Goal: Transaction & Acquisition: Purchase product/service

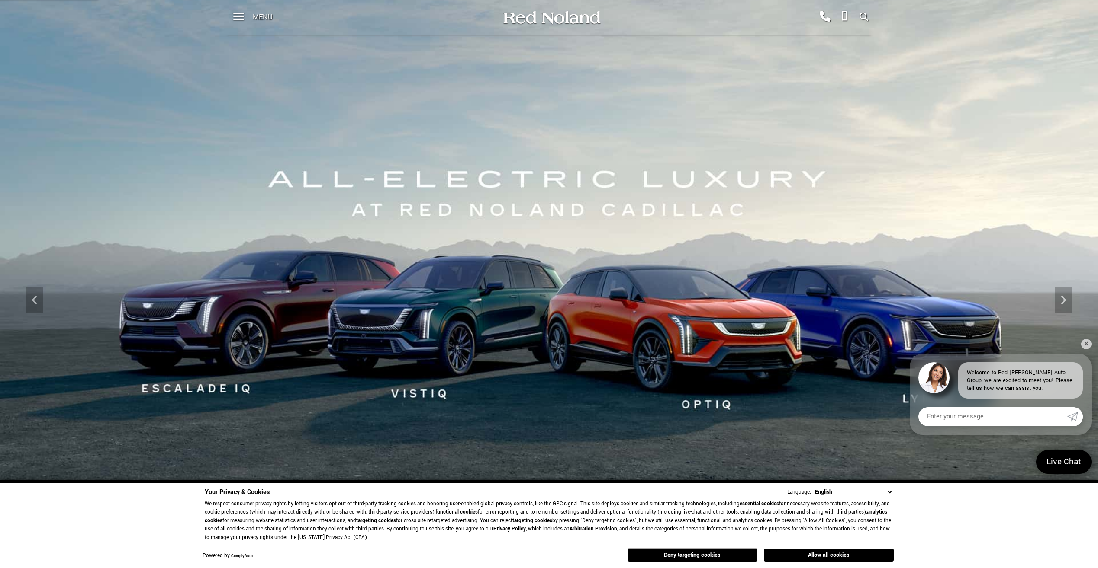
scroll to position [216, 0]
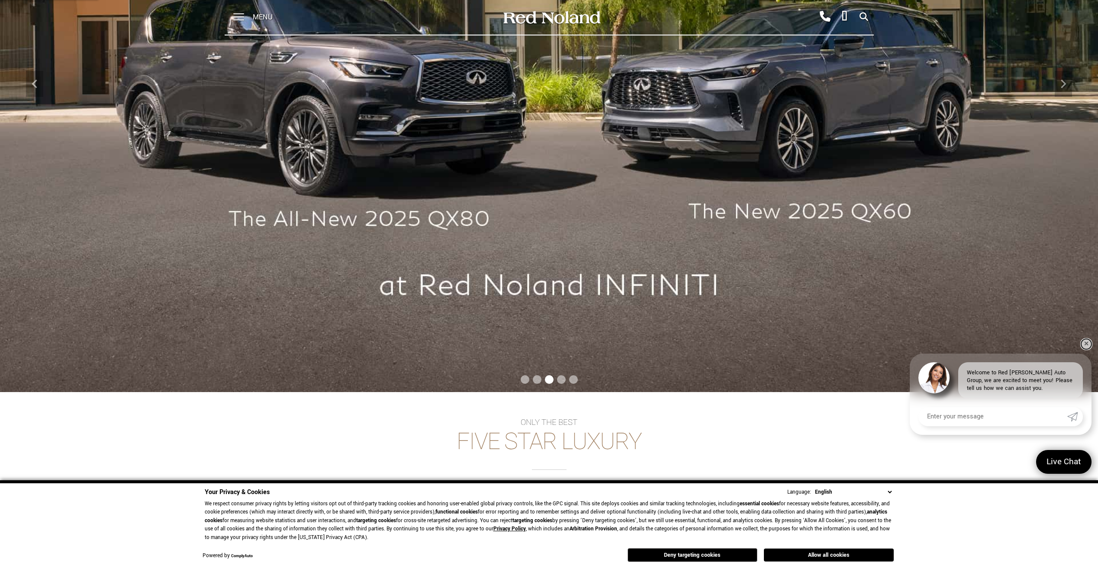
click at [1085, 343] on link "✕" at bounding box center [1086, 344] width 10 height 10
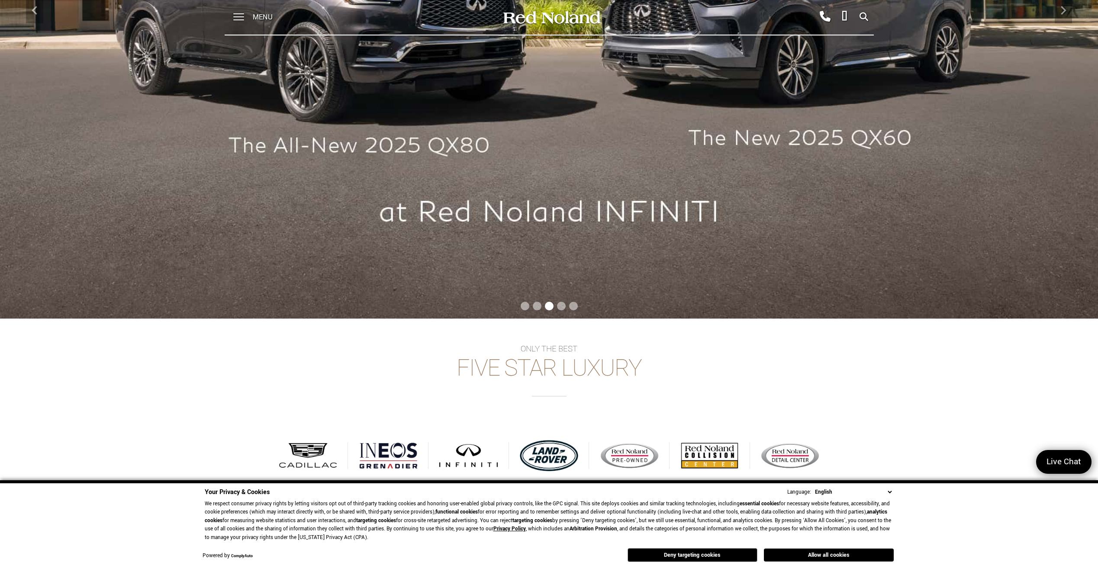
scroll to position [519, 0]
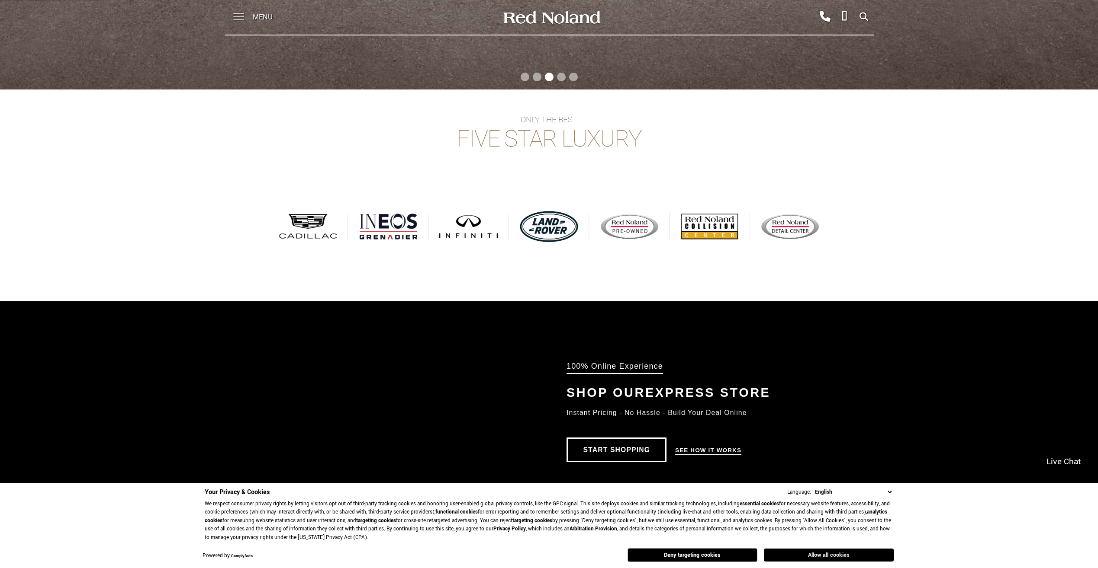
click at [809, 557] on button "Allow all cookies" at bounding box center [829, 555] width 130 height 13
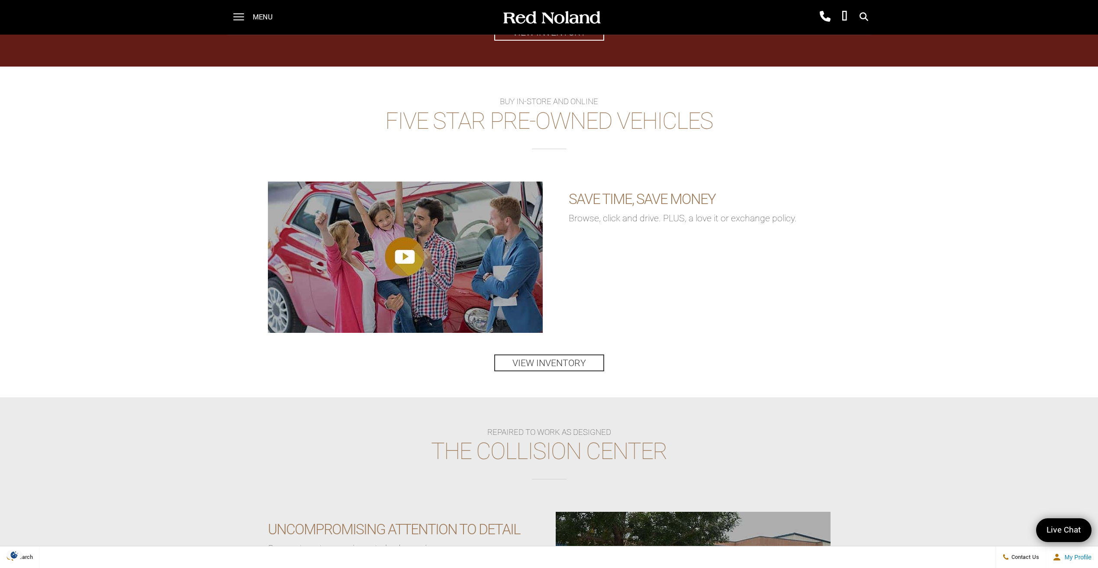
scroll to position [0, 0]
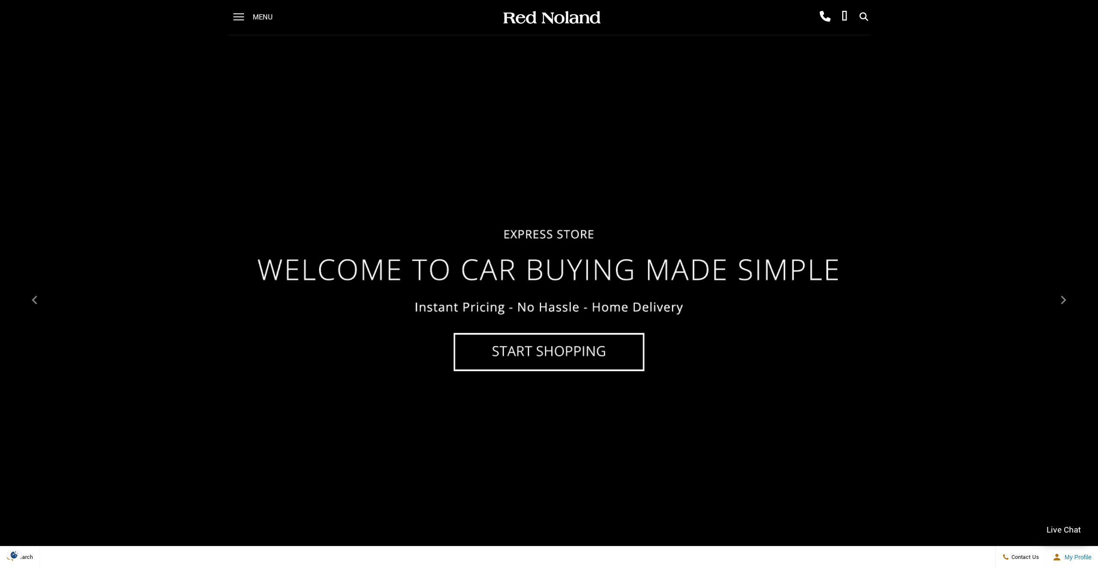
drag, startPoint x: 485, startPoint y: 358, endPoint x: 471, endPoint y: 209, distance: 150.0
click at [239, 16] on span at bounding box center [238, 17] width 11 height 35
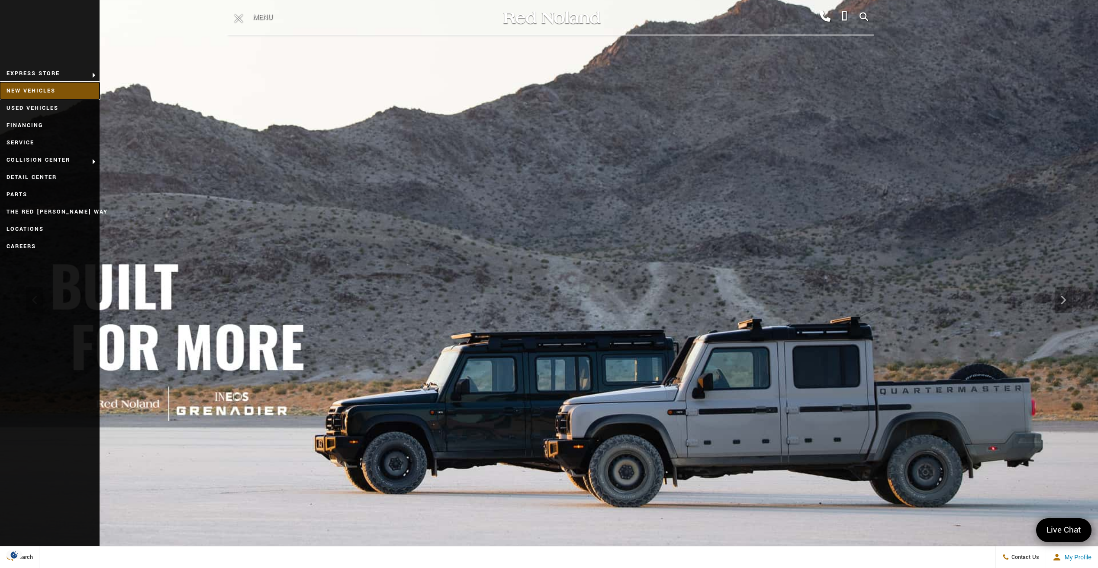
click at [42, 88] on link "New Vehicles" at bounding box center [49, 90] width 99 height 17
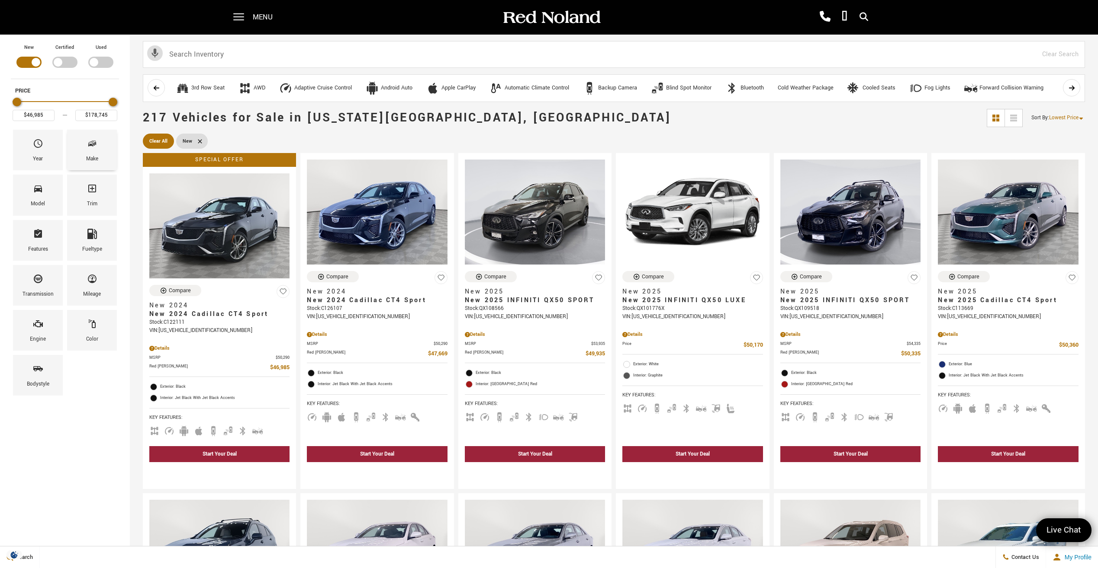
click at [104, 141] on div "Make" at bounding box center [92, 150] width 50 height 41
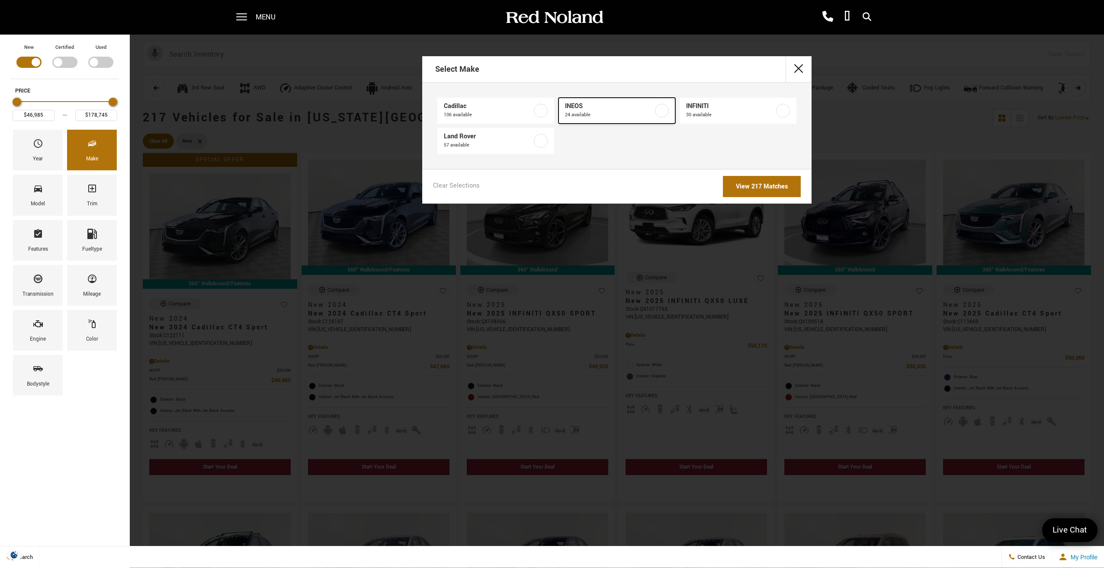
click at [660, 110] on label at bounding box center [662, 111] width 14 height 14
type input "$78,663"
type input "$99,640"
checkbox input "true"
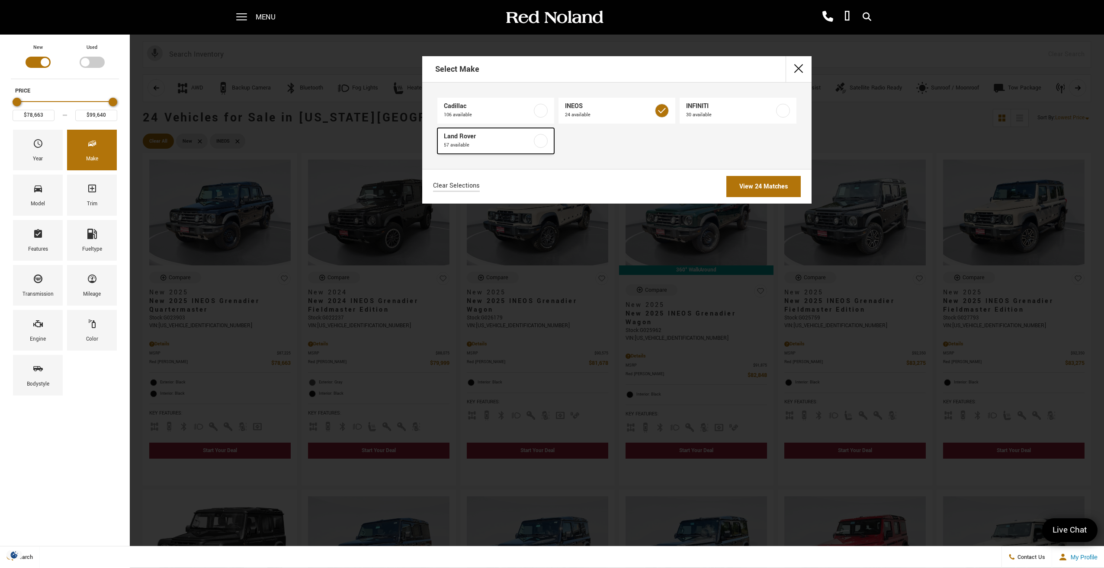
click at [543, 138] on label at bounding box center [541, 141] width 14 height 14
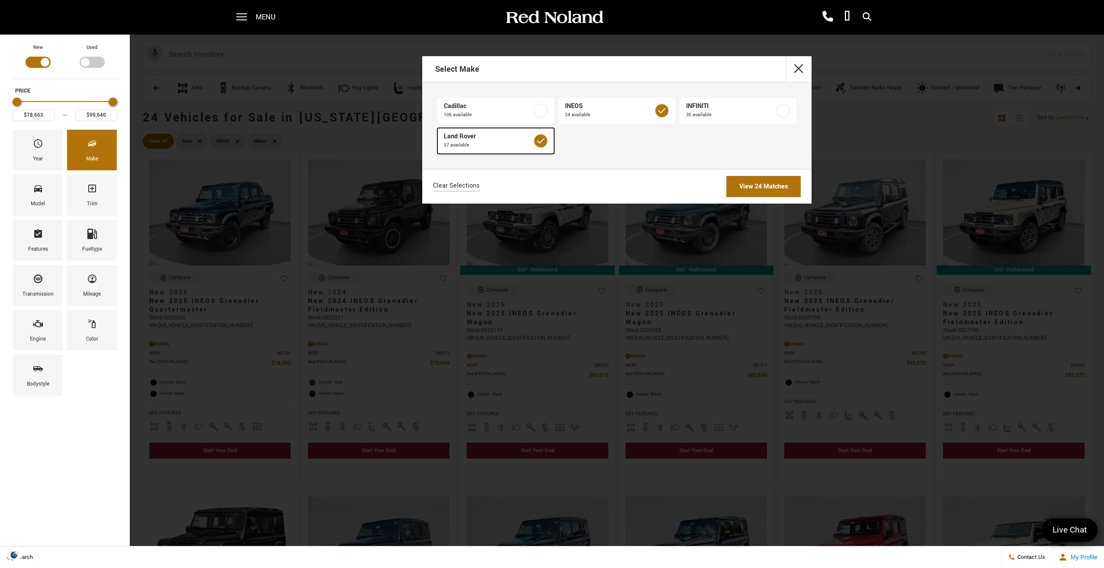
type input "$55,987"
type input "$166,622"
checkbox input "true"
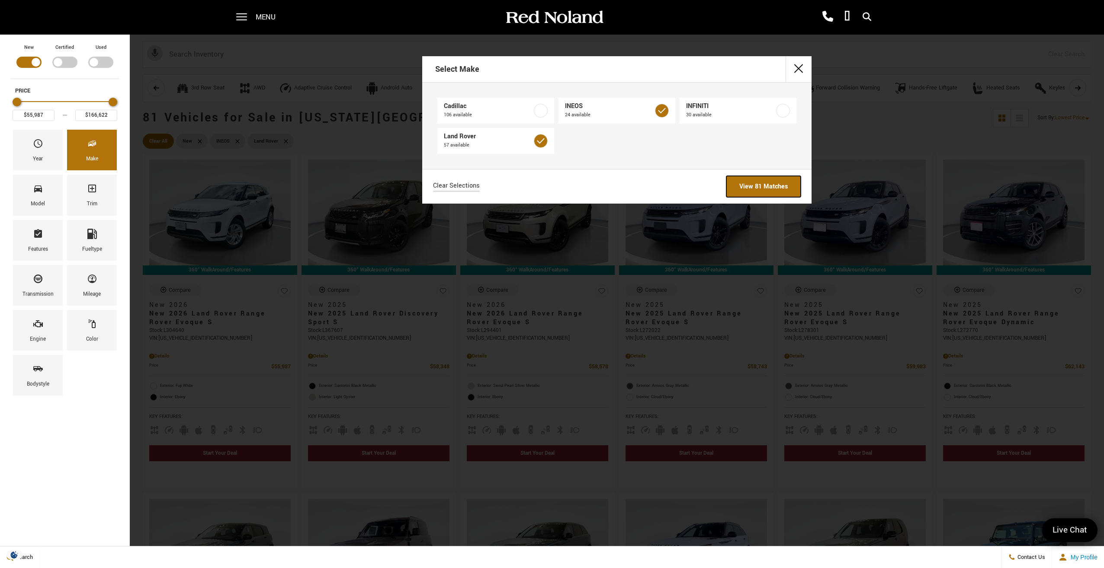
click at [761, 183] on link "View 81 Matches" at bounding box center [763, 186] width 74 height 21
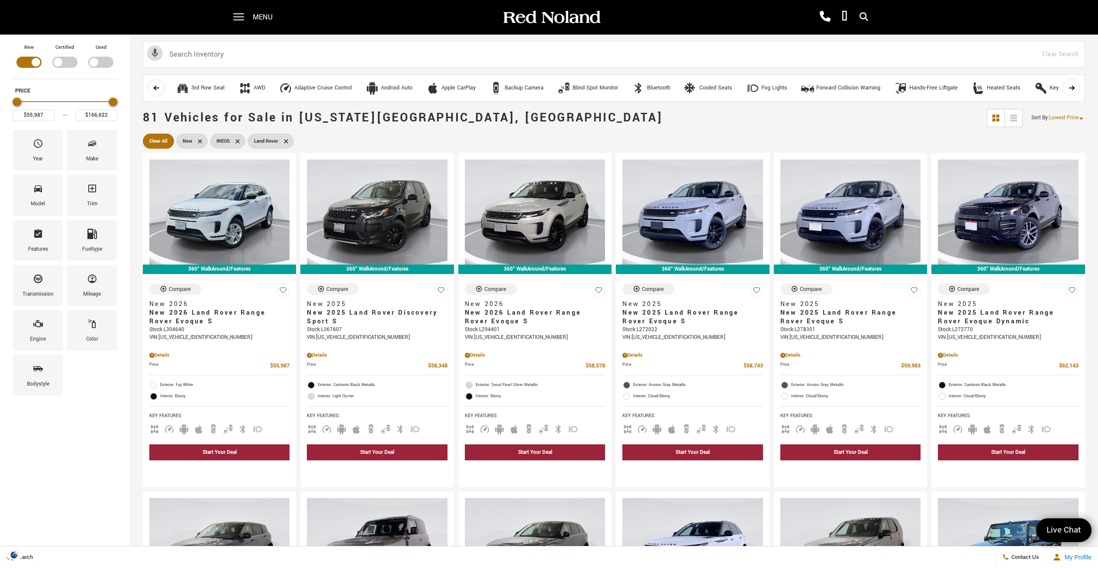
click at [1075, 115] on span "Lowest Price" at bounding box center [1063, 117] width 29 height 7
click at [1055, 155] on li "Highest Price" at bounding box center [1065, 153] width 55 height 17
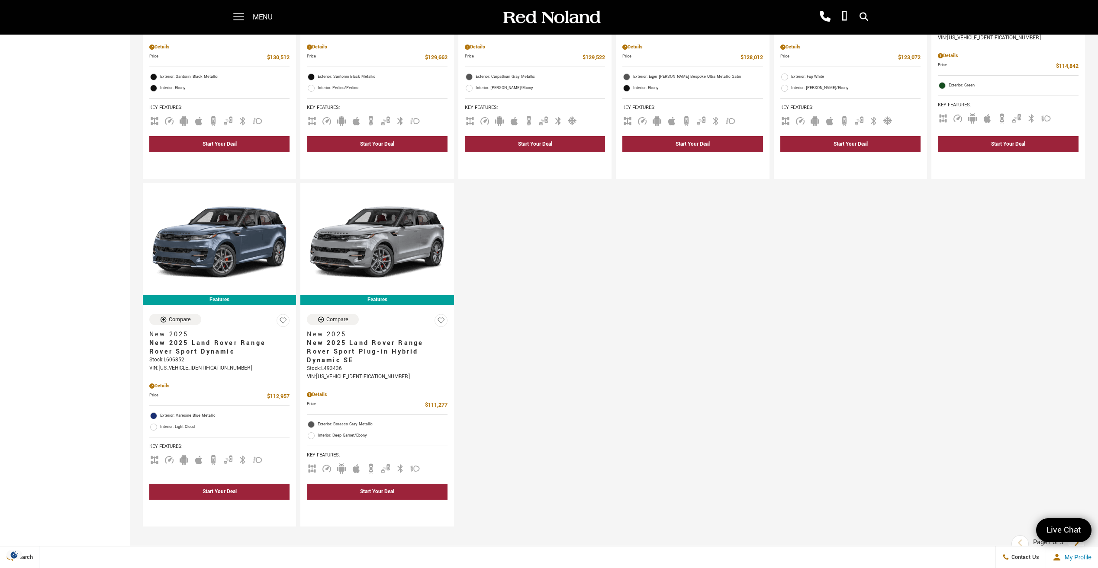
scroll to position [1211, 0]
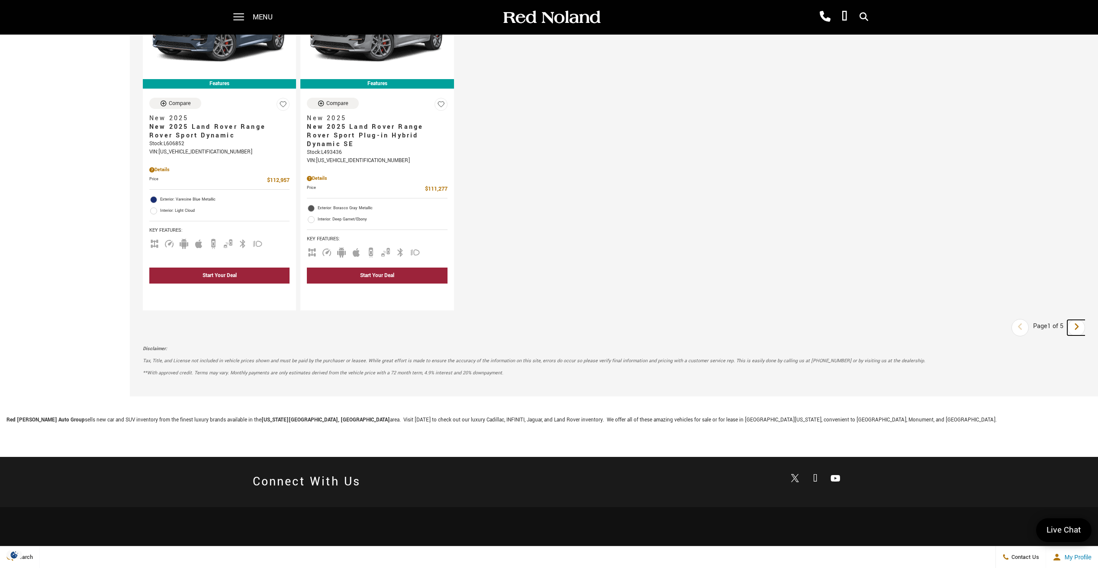
click at [1079, 332] on icon "next page" at bounding box center [1076, 327] width 6 height 14
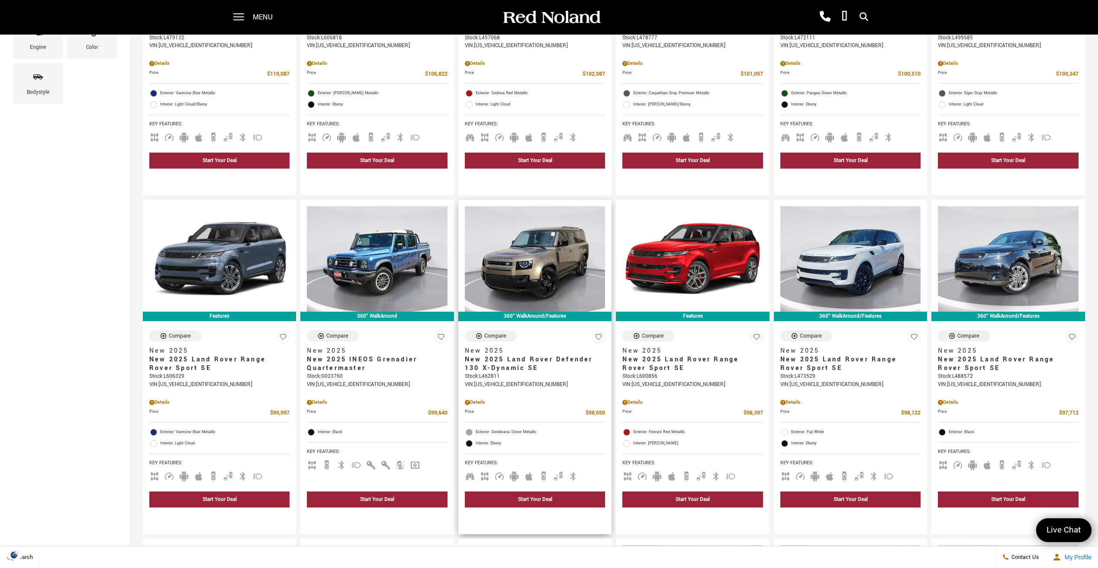
scroll to position [303, 0]
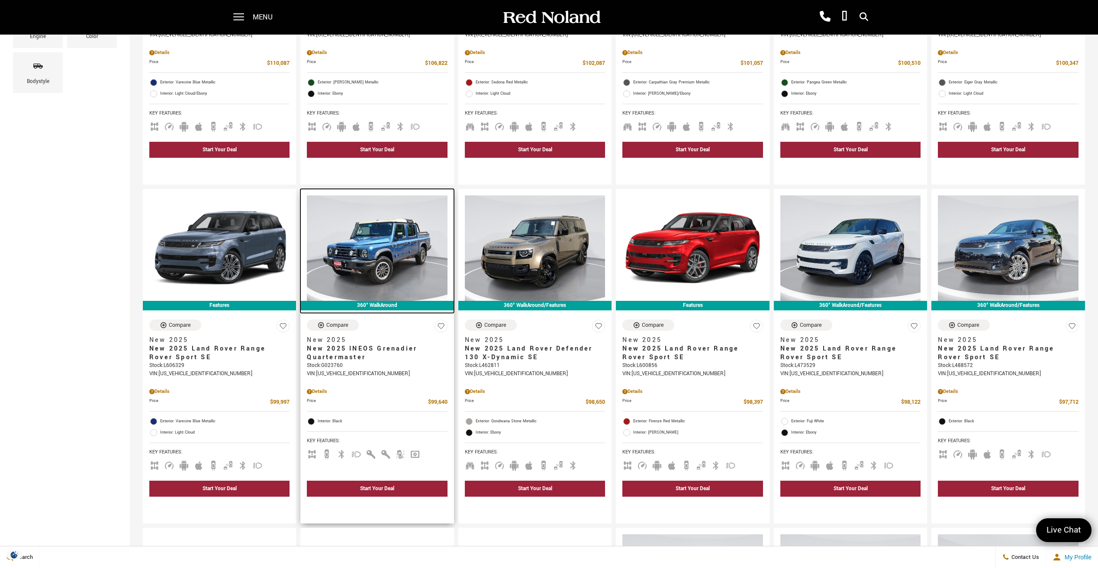
click at [392, 263] on img at bounding box center [377, 248] width 140 height 105
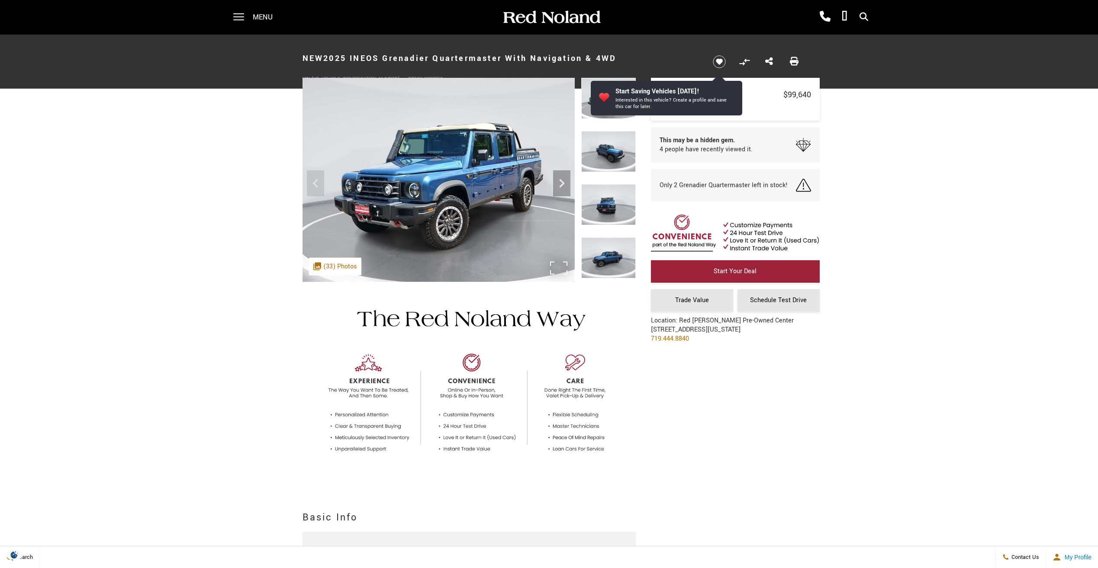
click at [462, 182] on img at bounding box center [438, 180] width 272 height 204
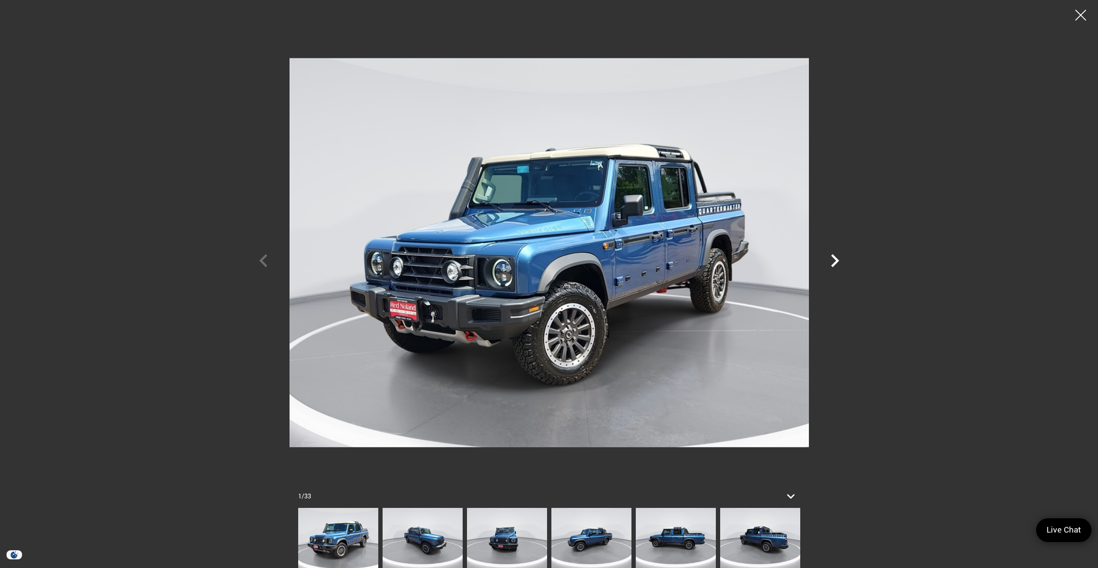
click at [835, 264] on icon "Next" at bounding box center [835, 260] width 8 height 13
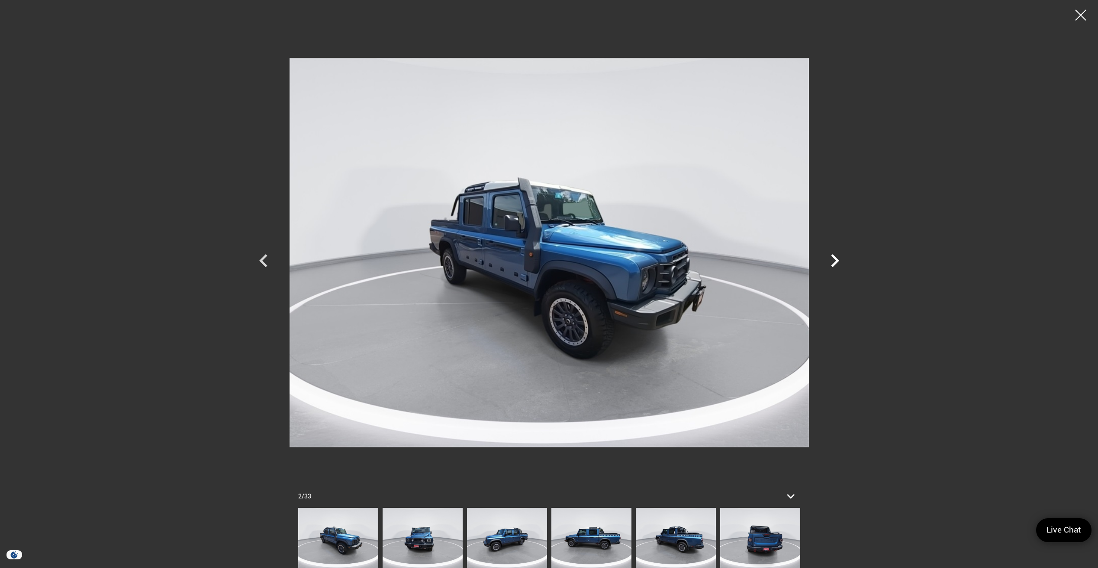
click at [835, 264] on icon "Next" at bounding box center [835, 260] width 8 height 13
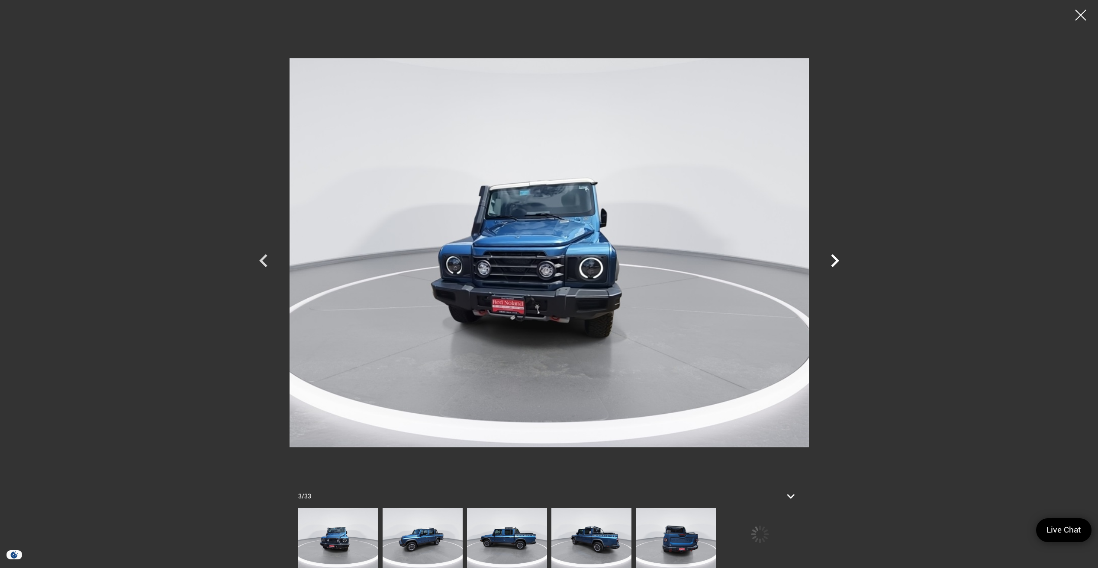
click at [835, 264] on icon "Next" at bounding box center [835, 260] width 8 height 13
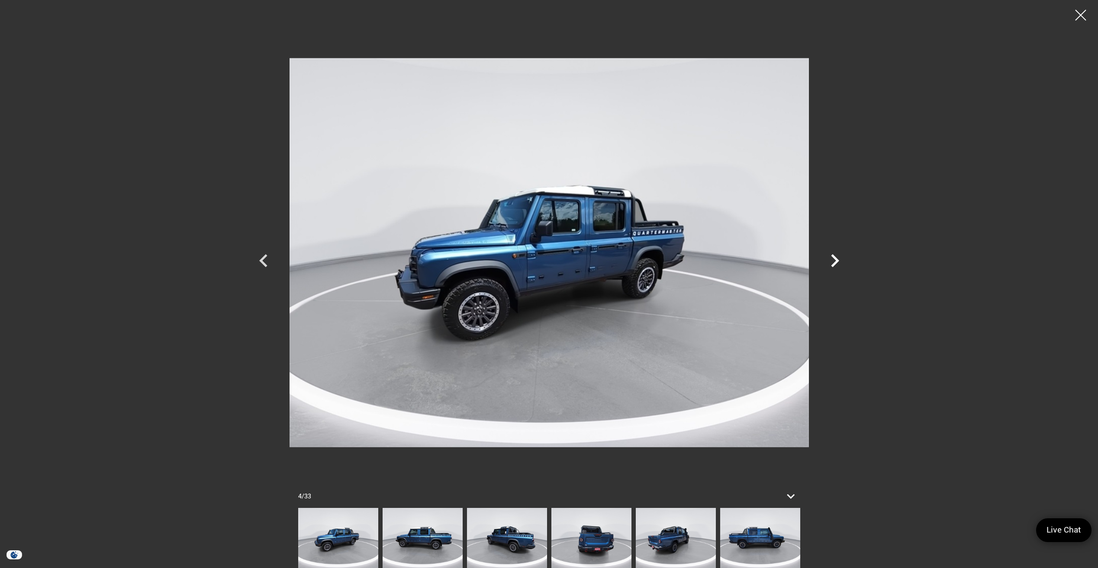
click at [835, 264] on icon "Next" at bounding box center [835, 260] width 8 height 13
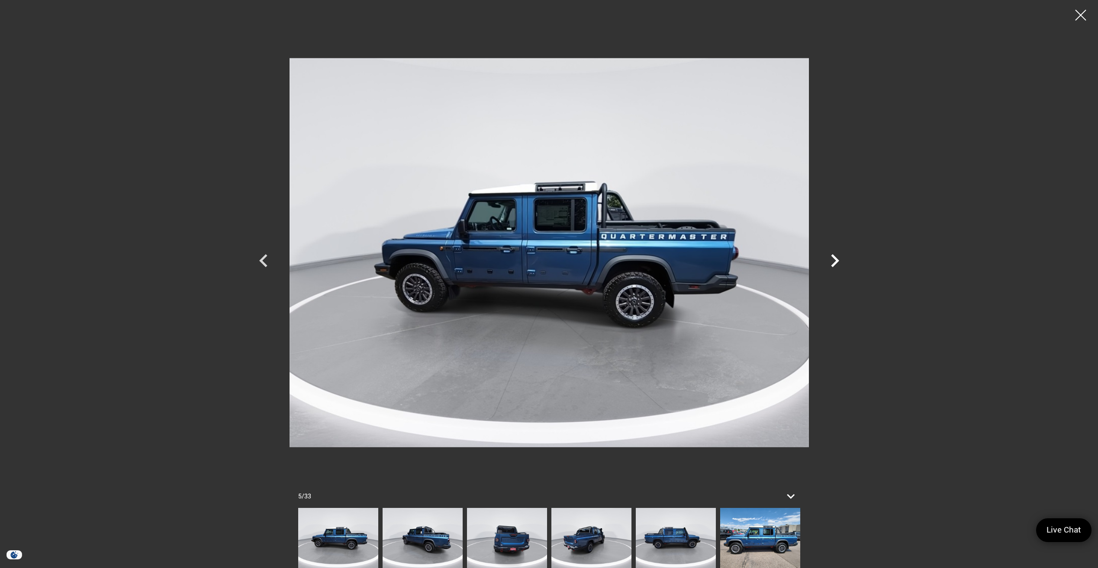
click at [835, 264] on icon "Next" at bounding box center [835, 260] width 8 height 13
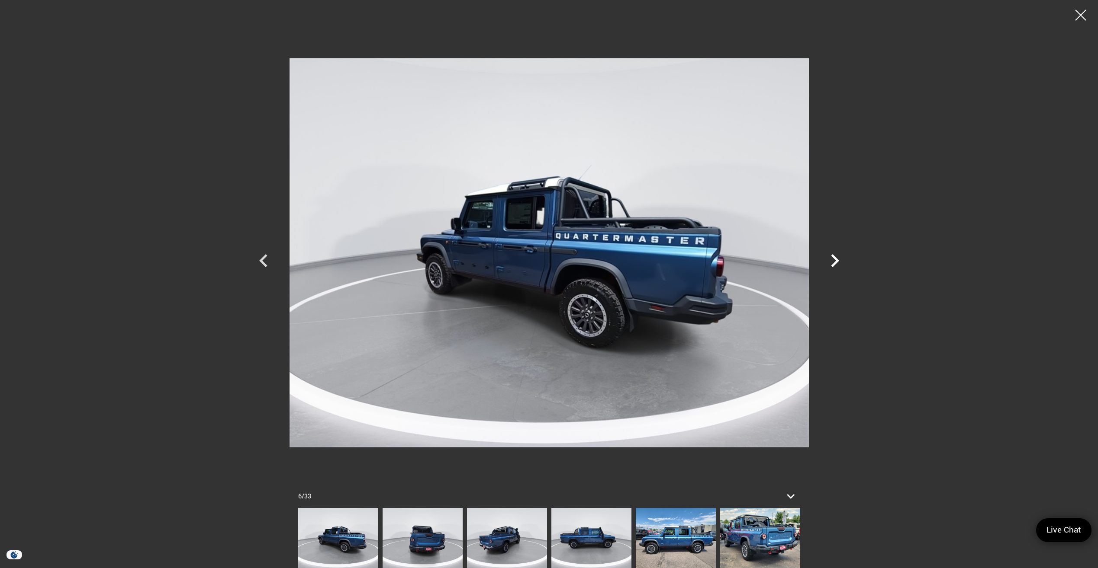
click at [835, 264] on icon "Next" at bounding box center [835, 260] width 8 height 13
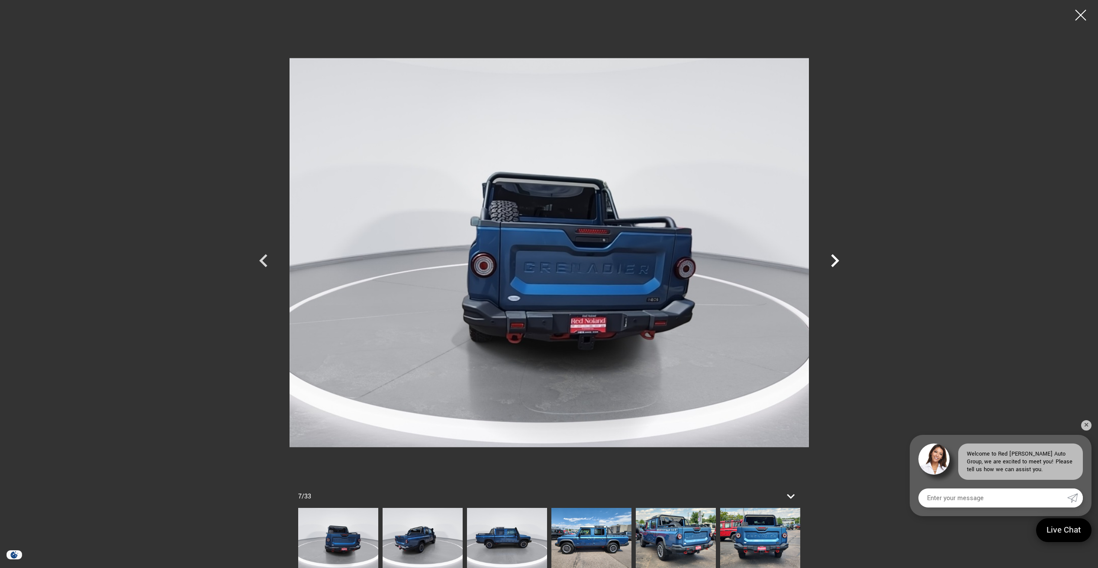
click at [835, 264] on icon "Next" at bounding box center [835, 260] width 8 height 13
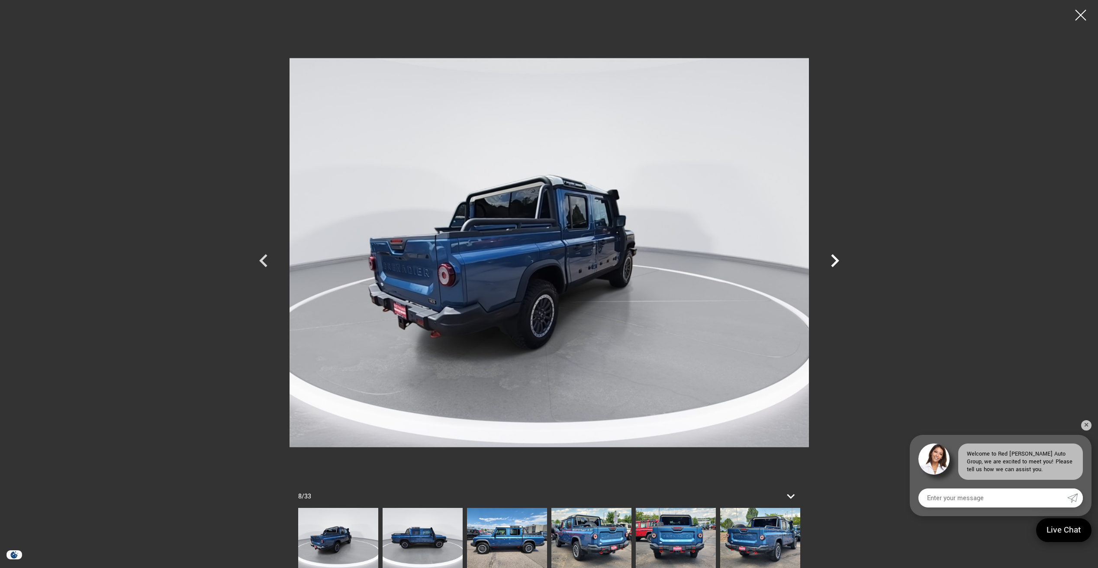
click at [835, 264] on icon "Next" at bounding box center [835, 260] width 8 height 13
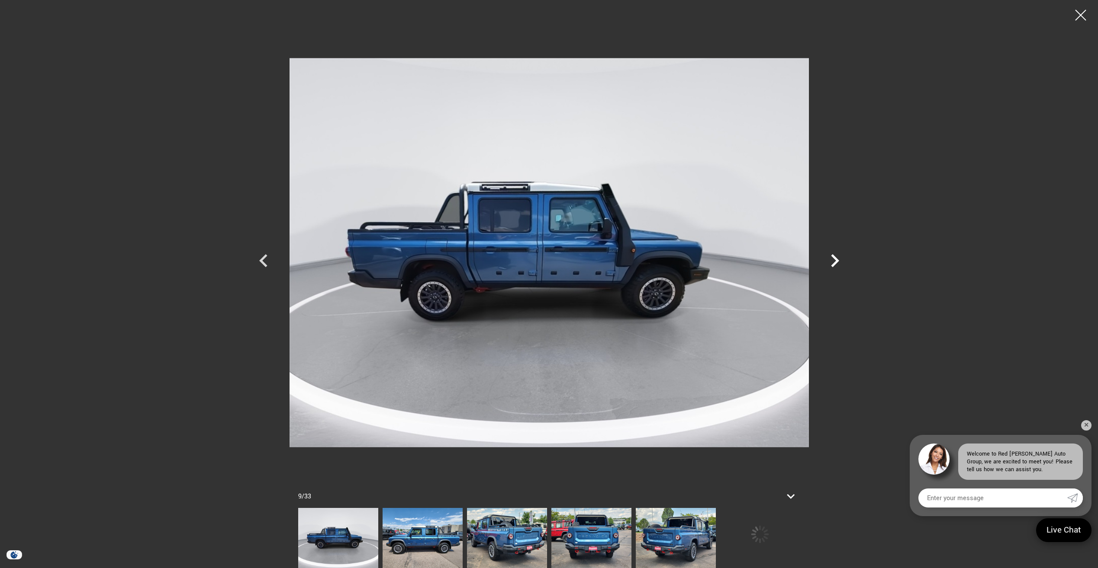
click at [835, 264] on icon "Next" at bounding box center [835, 260] width 8 height 13
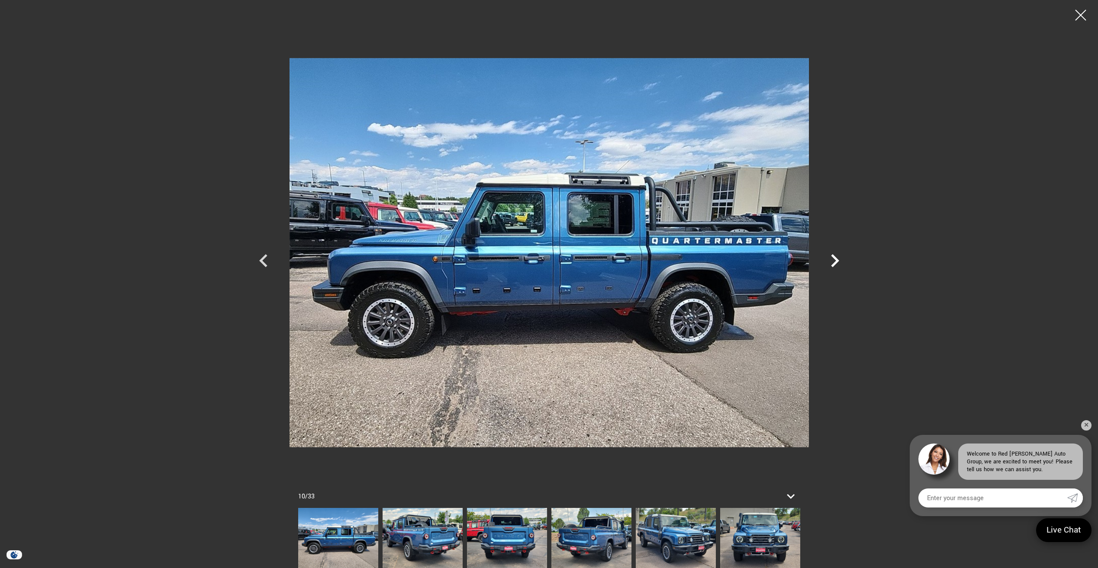
click at [835, 264] on icon "Next" at bounding box center [835, 260] width 8 height 13
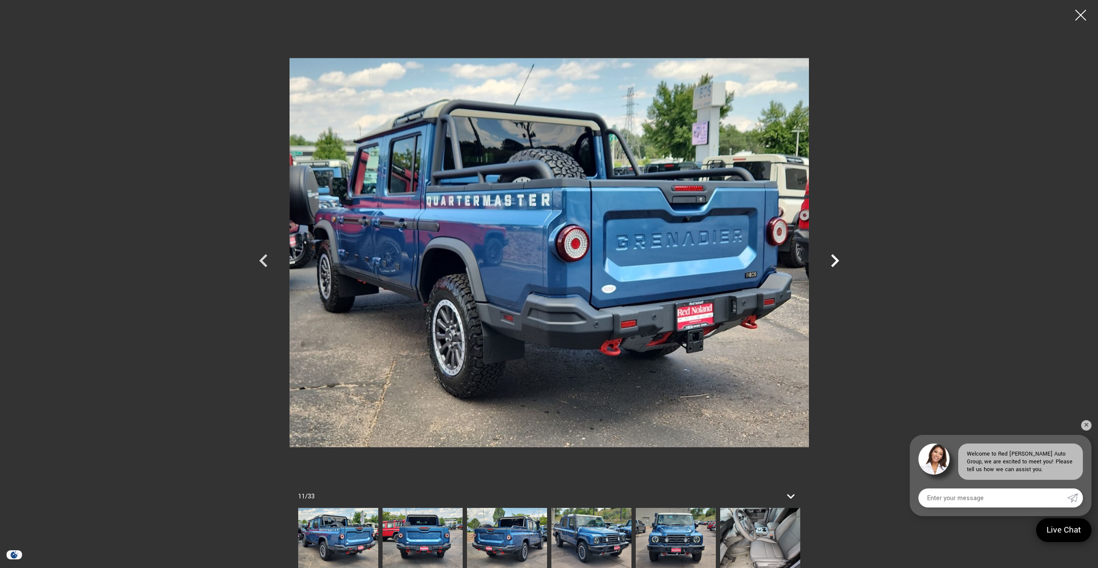
click at [835, 264] on icon "Next" at bounding box center [835, 260] width 8 height 13
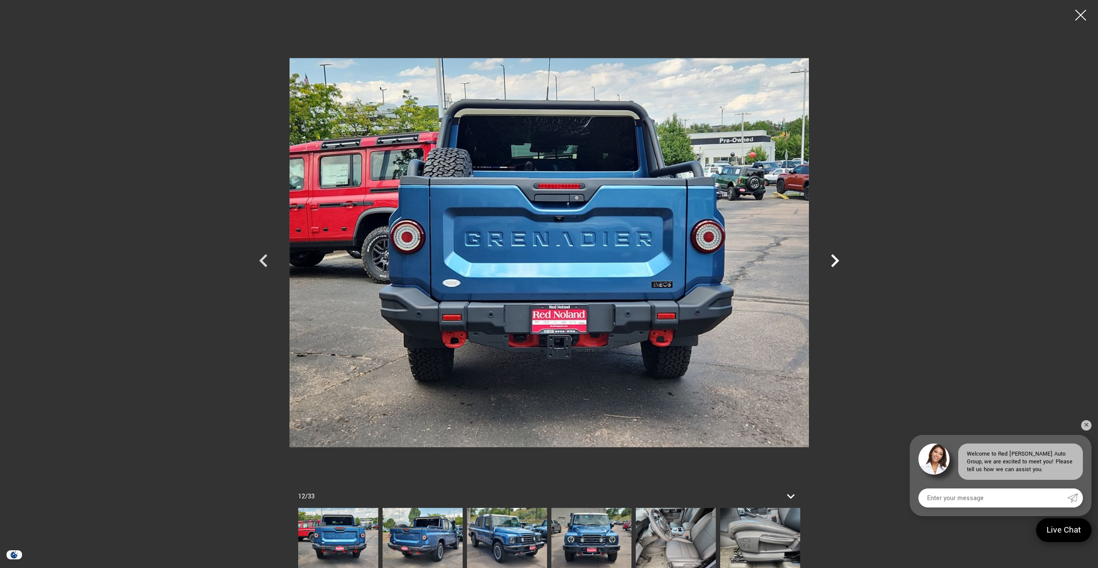
click at [835, 264] on icon "Next" at bounding box center [835, 260] width 8 height 13
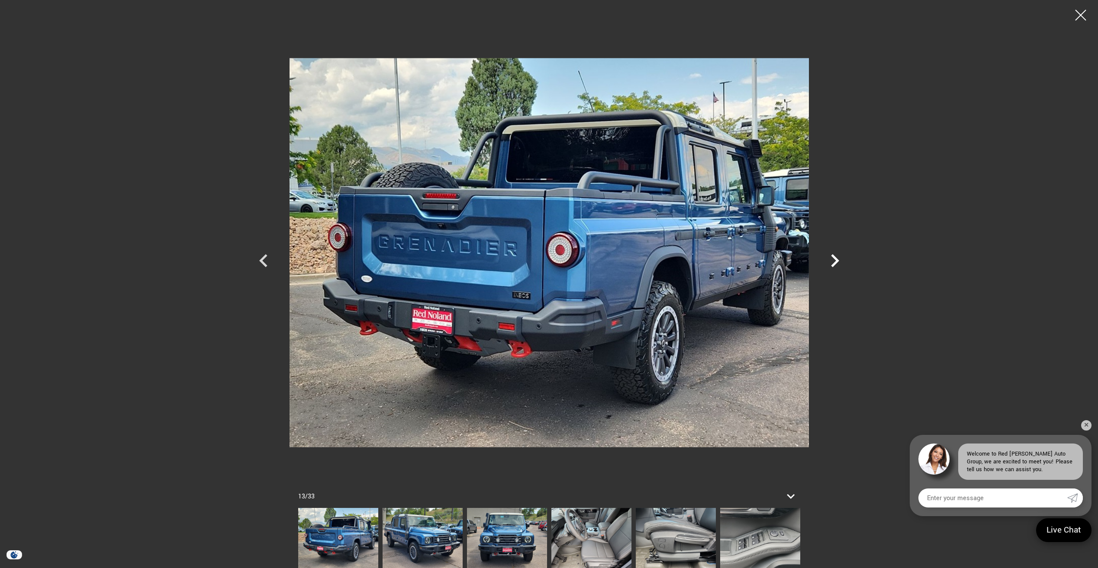
click at [835, 264] on icon "Next" at bounding box center [835, 260] width 8 height 13
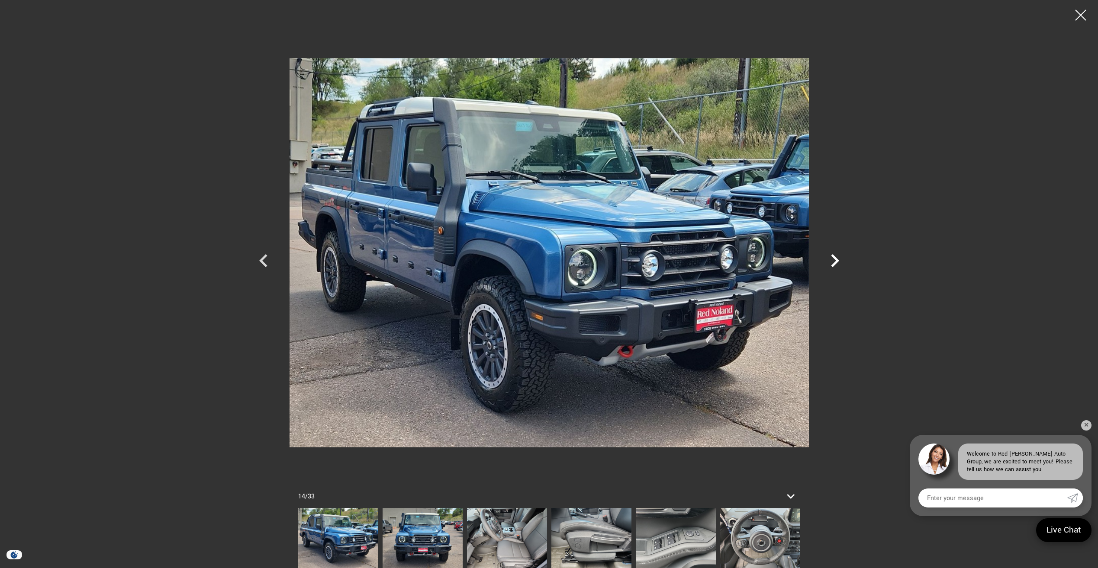
click at [835, 264] on icon "Next" at bounding box center [835, 260] width 8 height 13
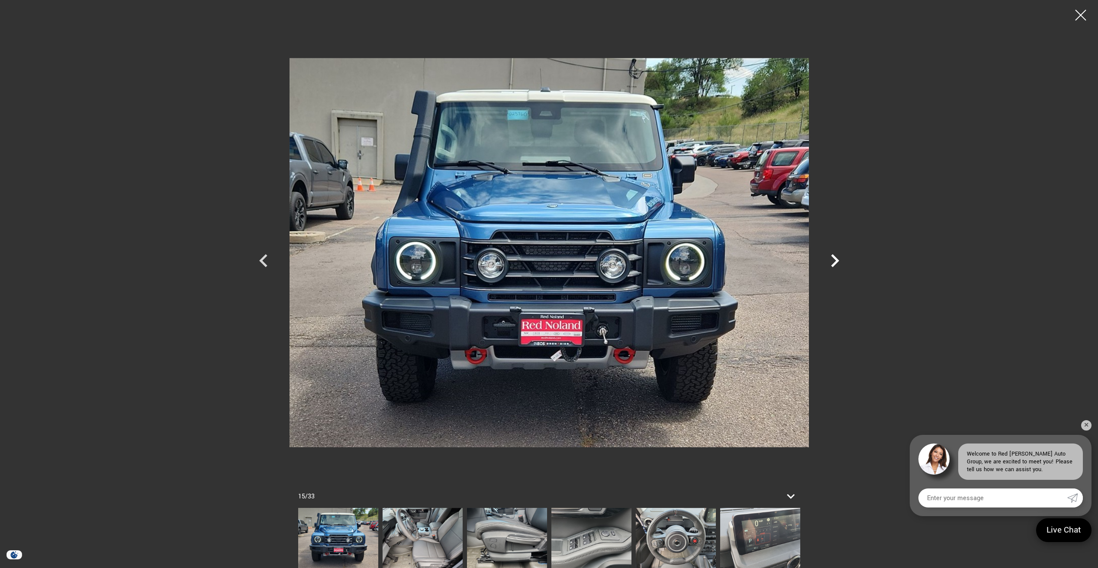
click at [835, 264] on icon "Next" at bounding box center [835, 260] width 8 height 13
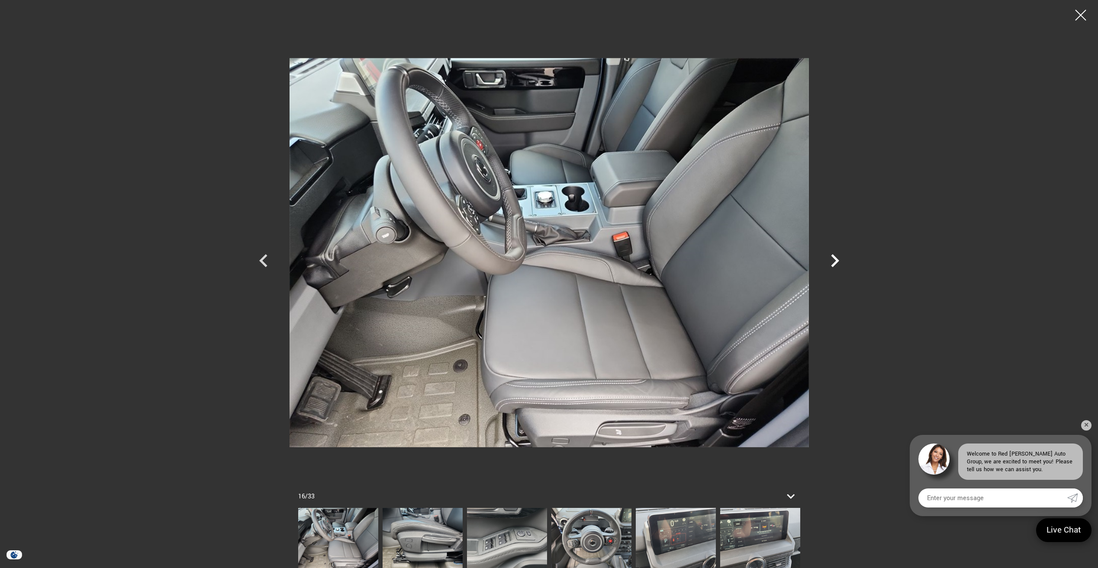
click at [835, 264] on icon "Next" at bounding box center [835, 260] width 8 height 13
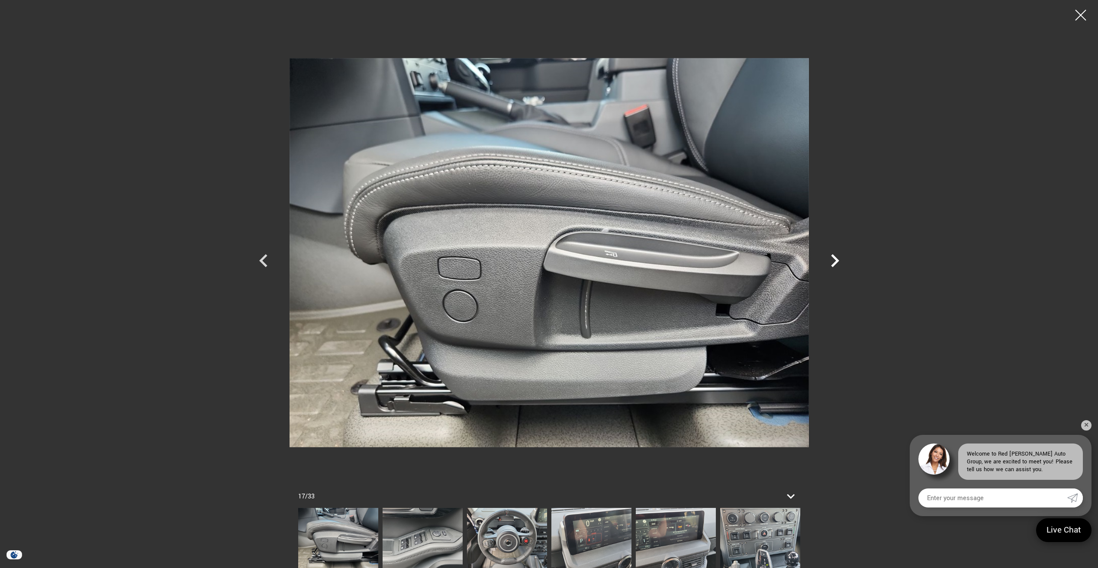
click at [835, 264] on icon "Next" at bounding box center [835, 260] width 8 height 13
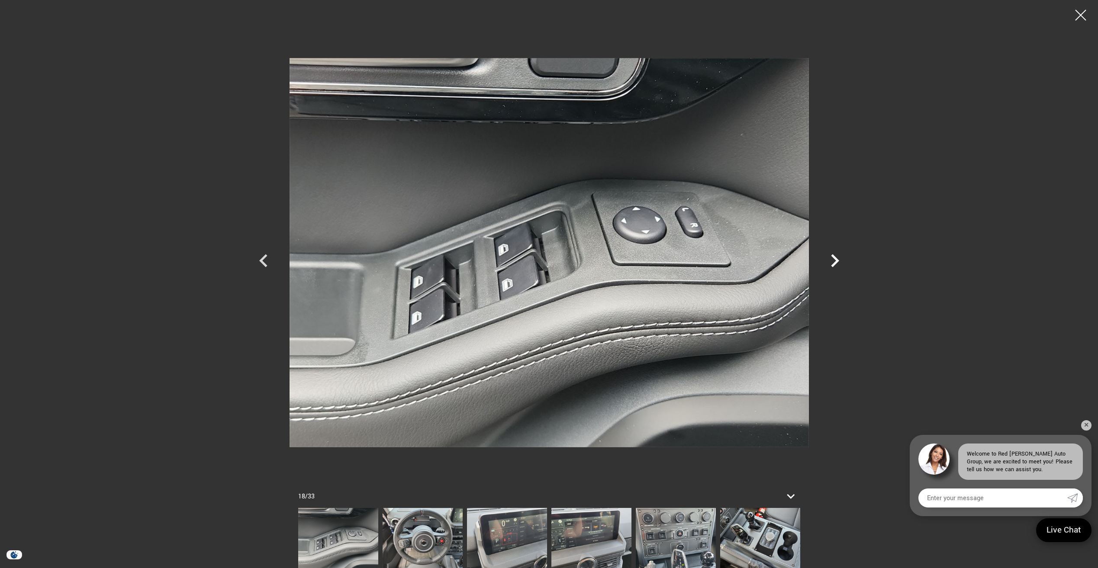
click at [835, 264] on icon "Next" at bounding box center [835, 260] width 8 height 13
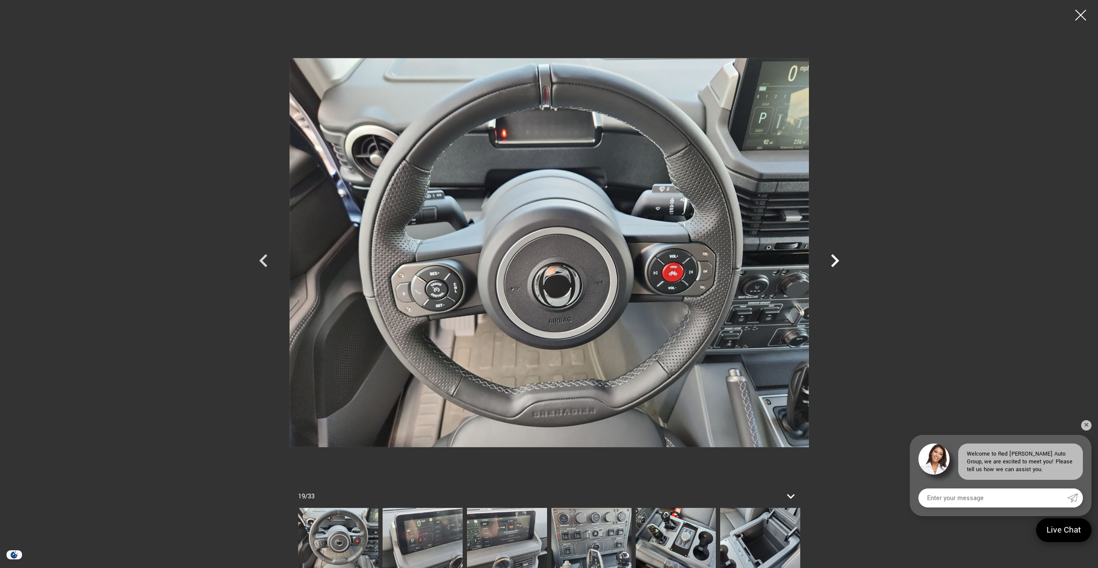
click at [835, 264] on icon "Next" at bounding box center [835, 260] width 8 height 13
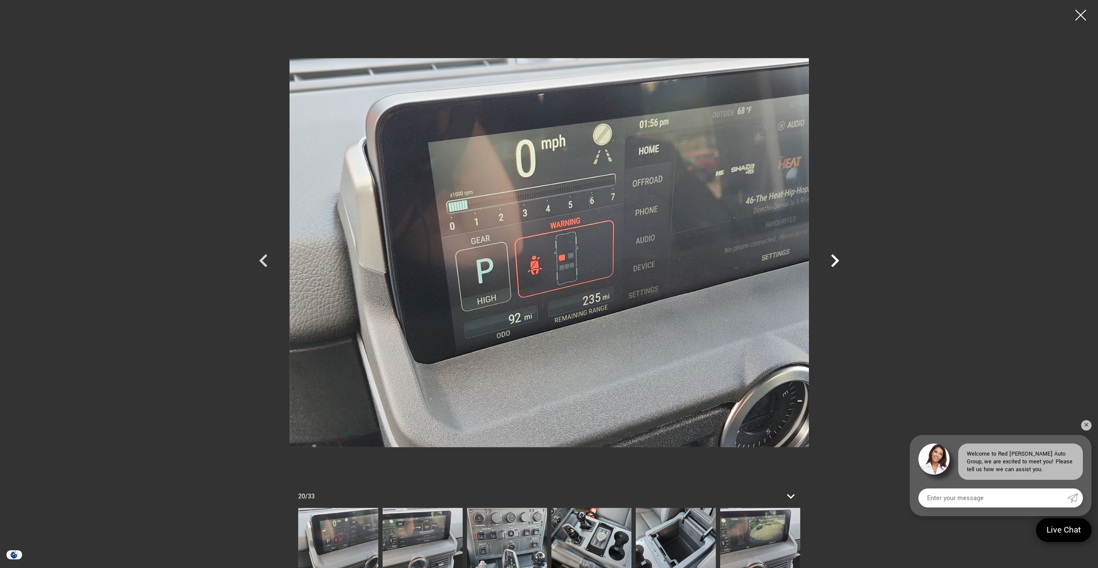
click at [835, 264] on icon "Next" at bounding box center [835, 260] width 8 height 13
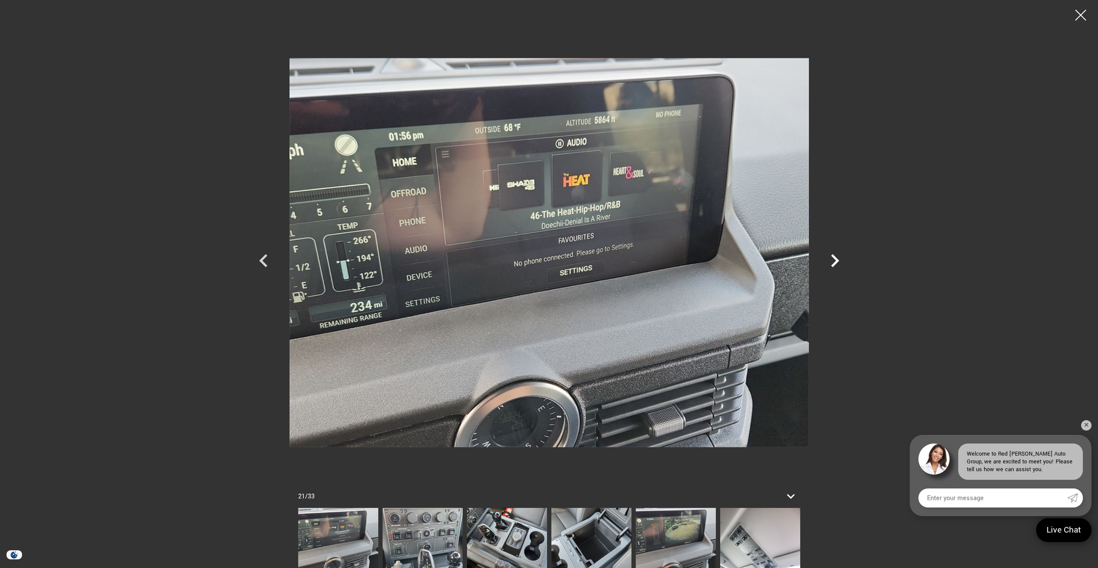
click at [835, 264] on icon "Next" at bounding box center [835, 260] width 8 height 13
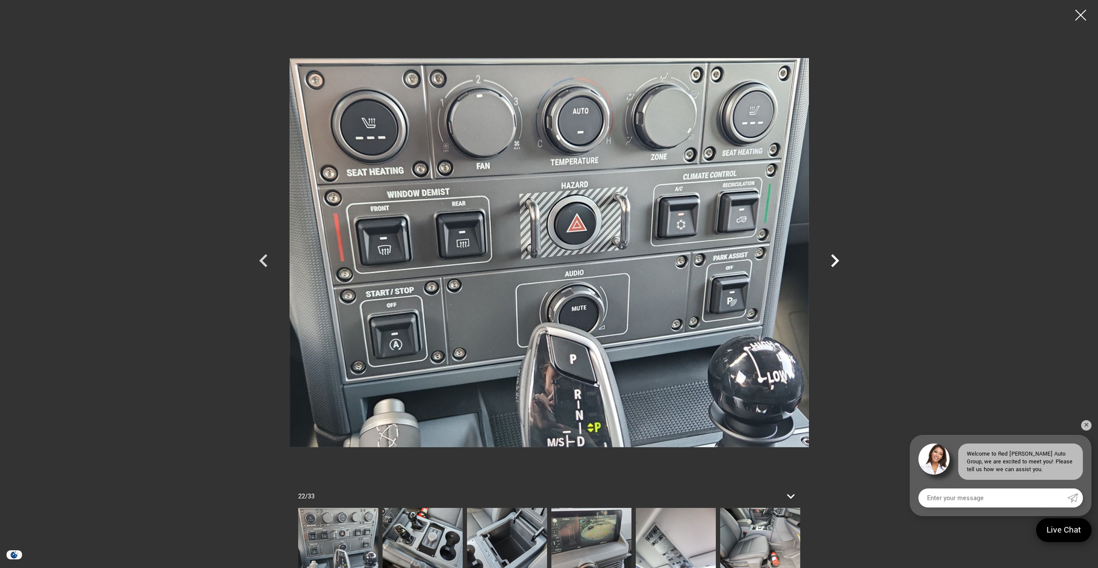
click at [835, 264] on icon "Next" at bounding box center [835, 260] width 8 height 13
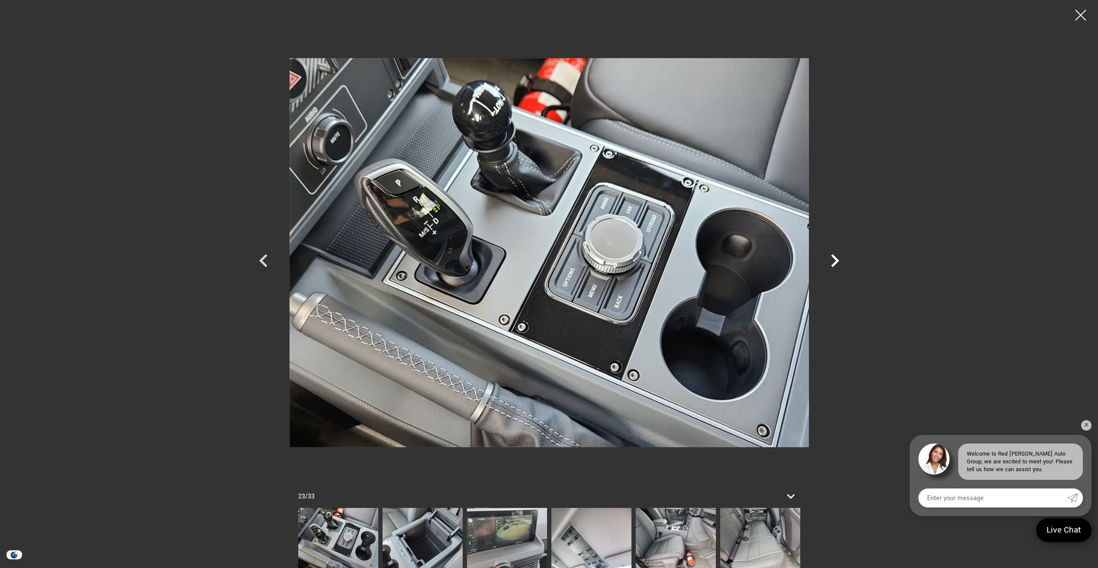
click at [835, 264] on icon "Next" at bounding box center [835, 260] width 8 height 13
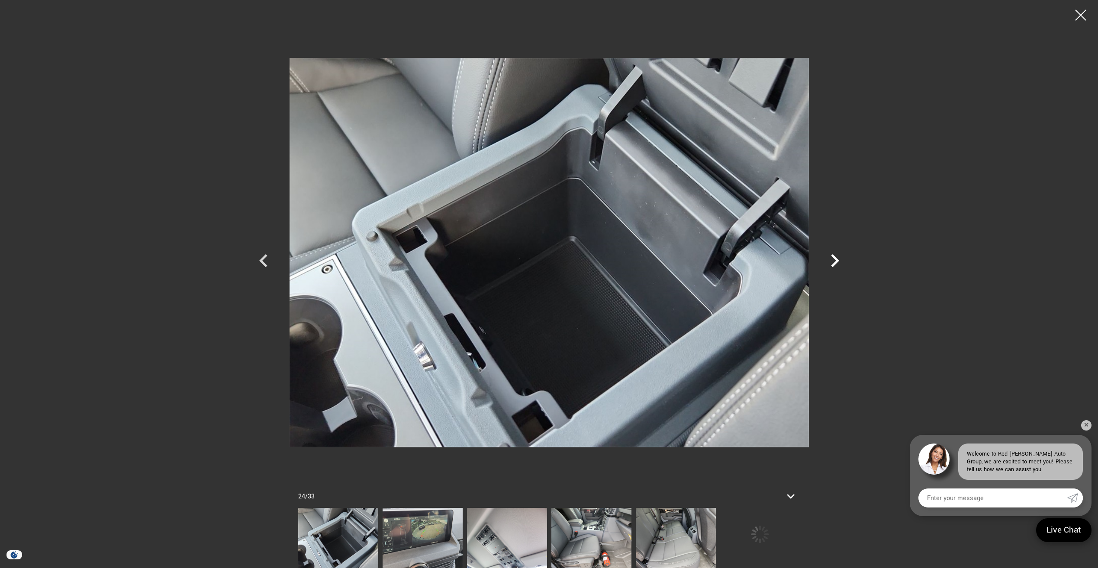
click at [835, 264] on icon "Next" at bounding box center [835, 260] width 8 height 13
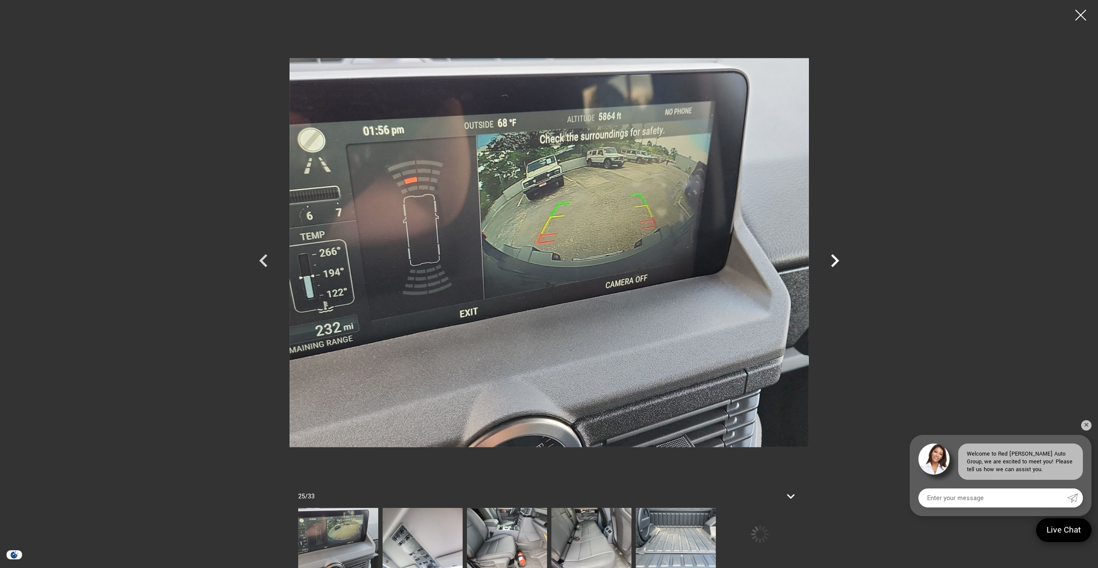
click at [835, 264] on icon "Next" at bounding box center [835, 260] width 8 height 13
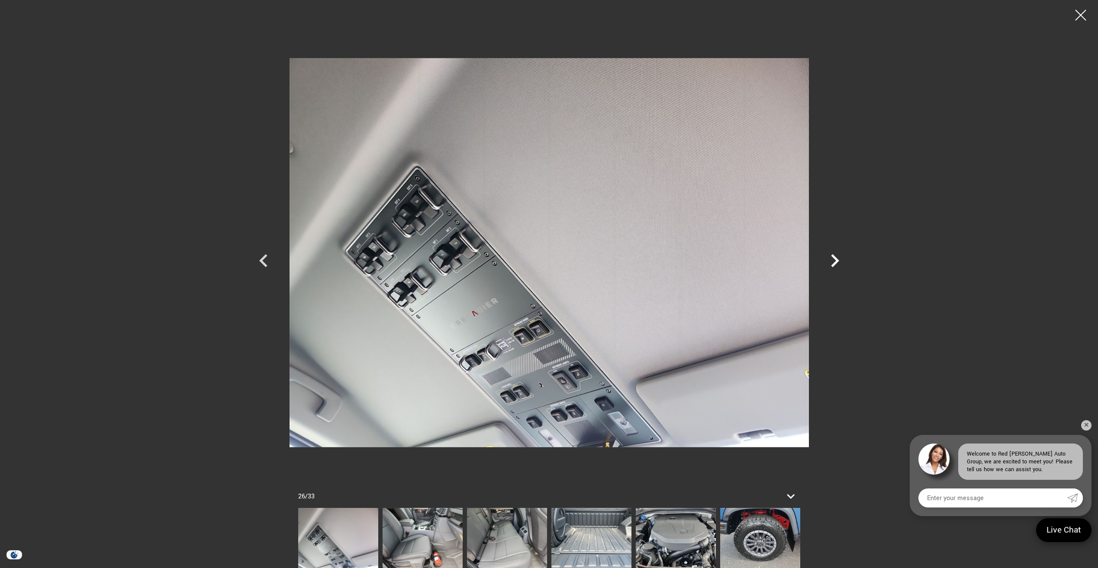
click at [835, 264] on icon "Next" at bounding box center [835, 260] width 8 height 13
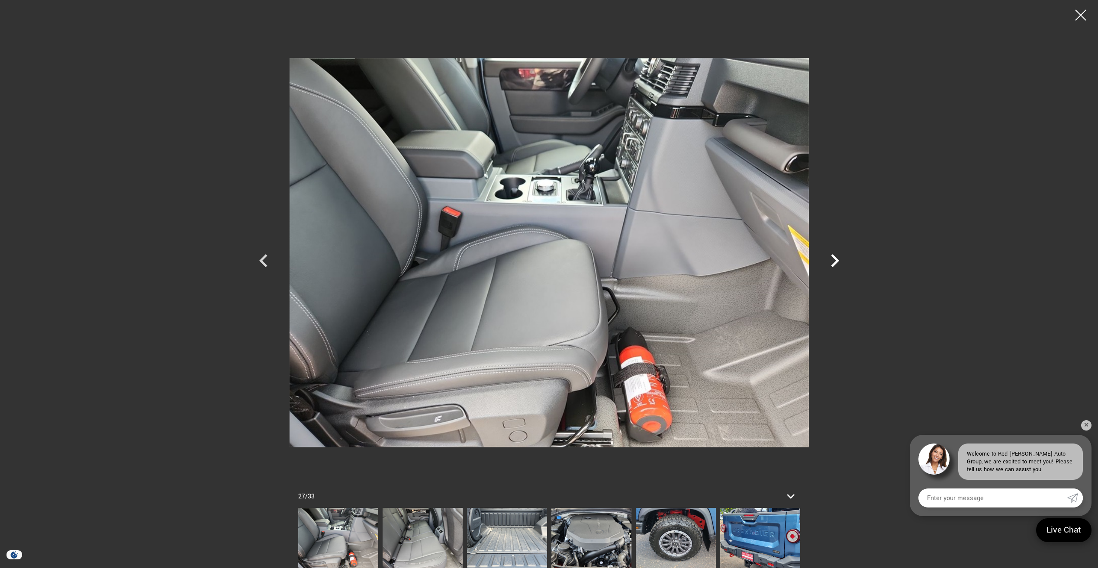
click at [835, 264] on icon "Next" at bounding box center [835, 260] width 8 height 13
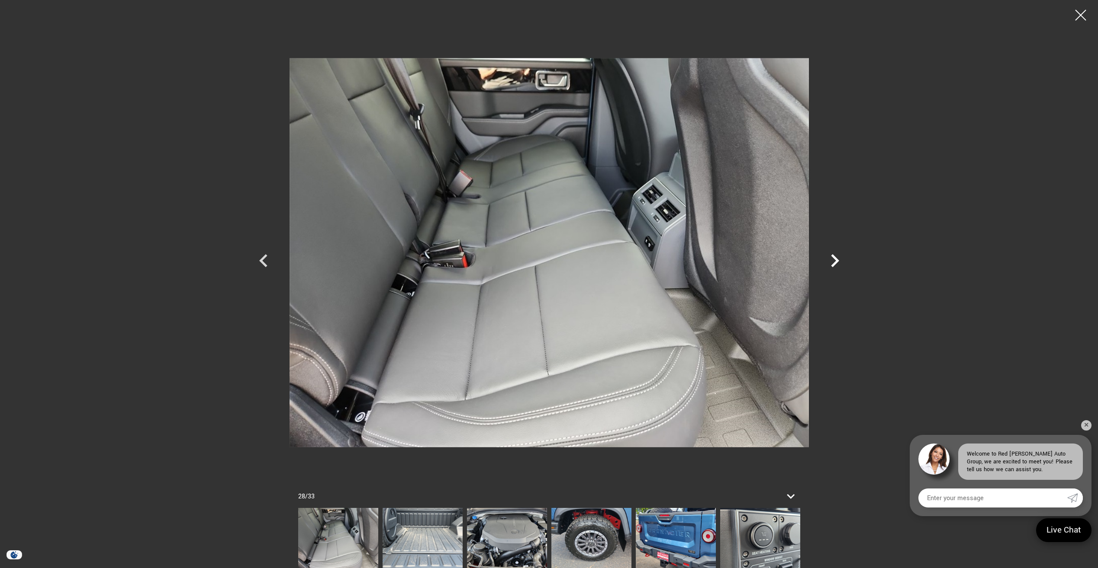
click at [835, 264] on icon "Next" at bounding box center [835, 260] width 8 height 13
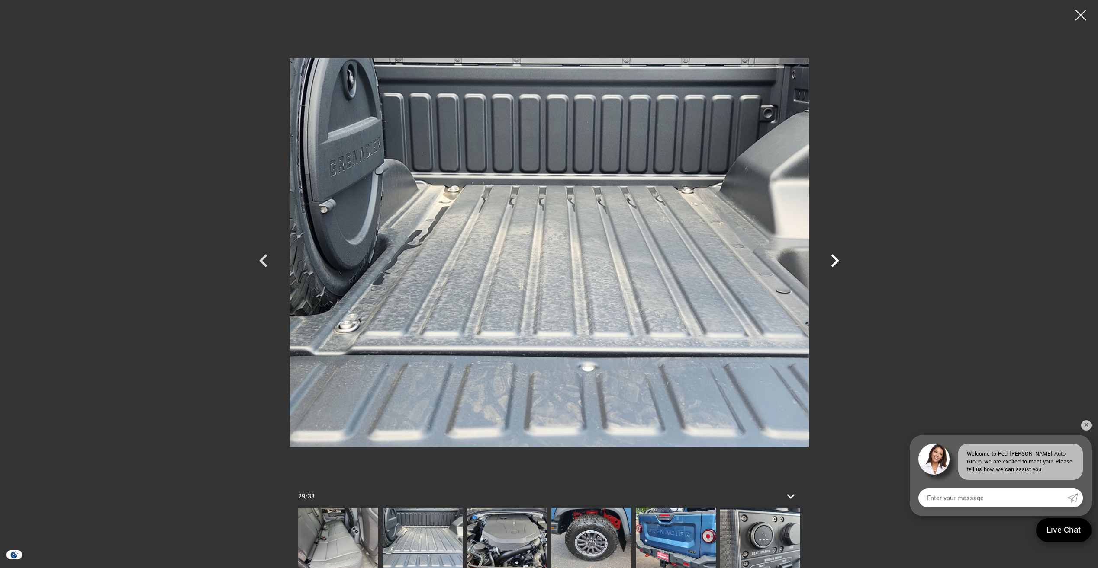
click at [835, 264] on icon "Next" at bounding box center [835, 260] width 8 height 13
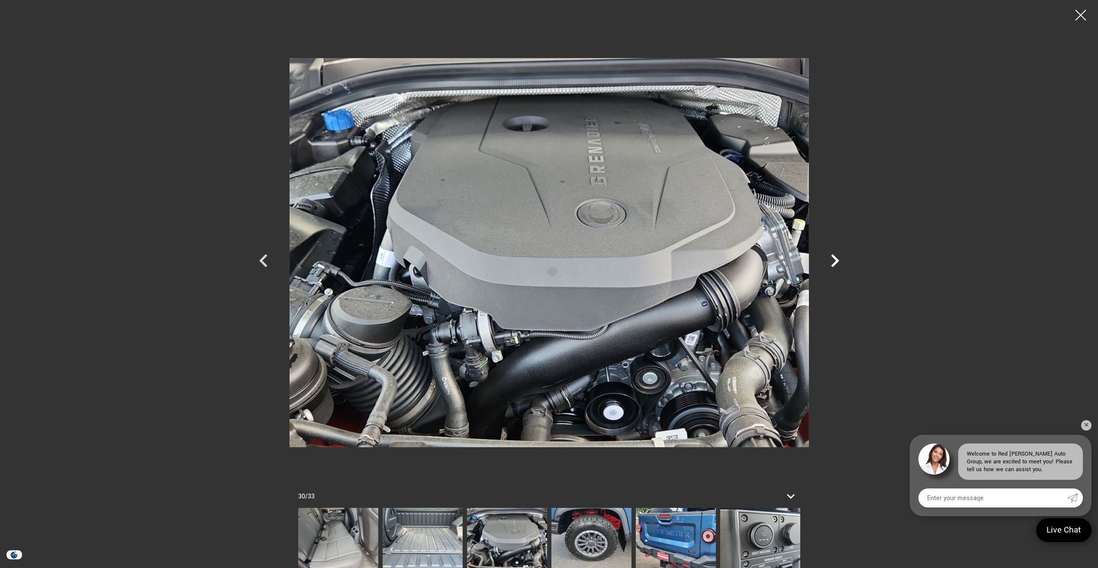
click at [835, 264] on icon "Next" at bounding box center [835, 260] width 8 height 13
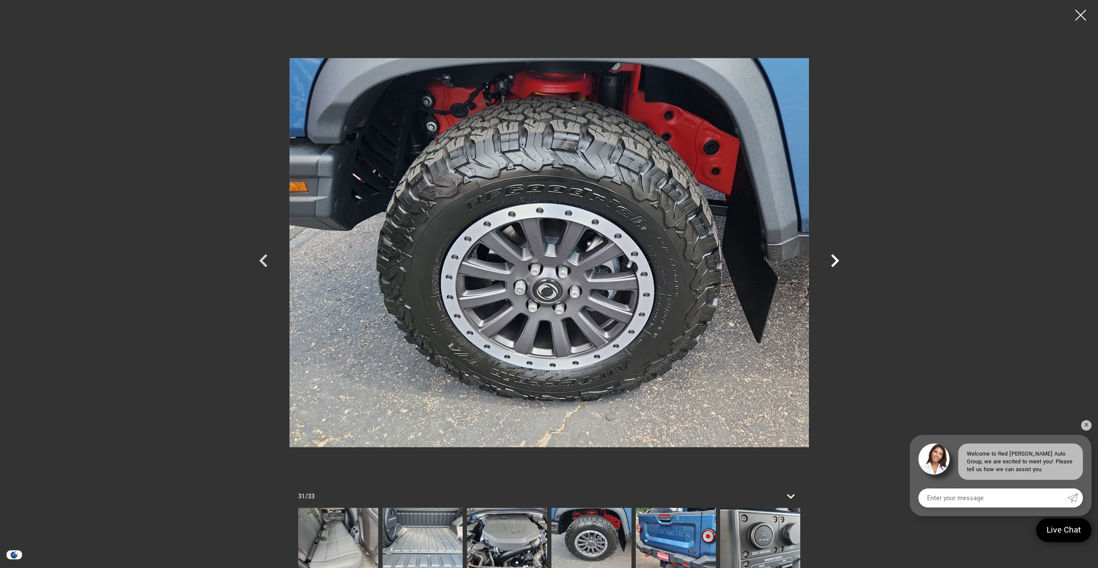
click at [835, 264] on icon "Next" at bounding box center [835, 260] width 8 height 13
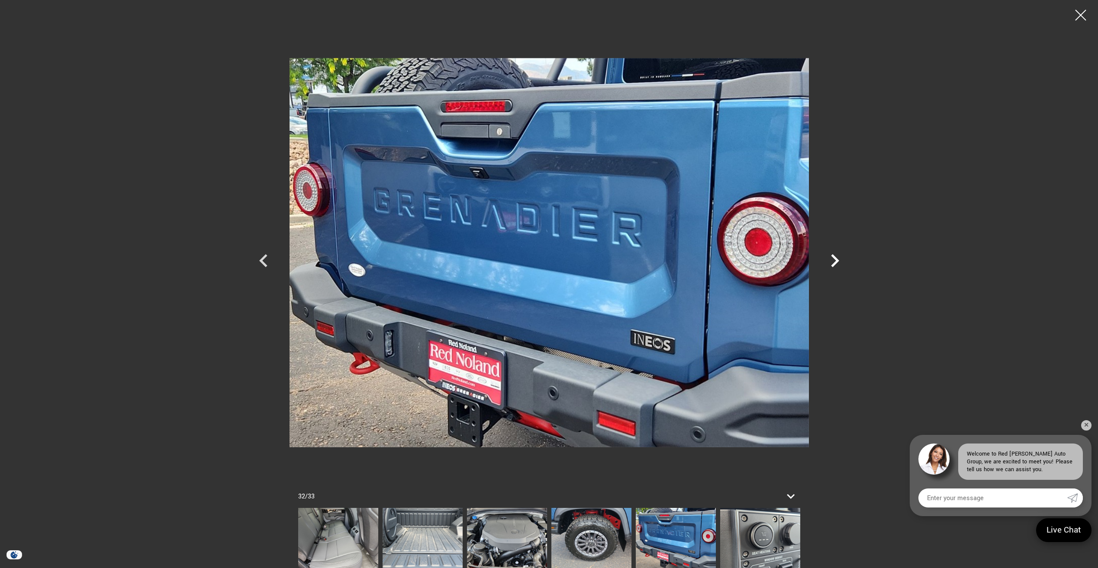
click at [835, 264] on icon "Next" at bounding box center [835, 260] width 8 height 13
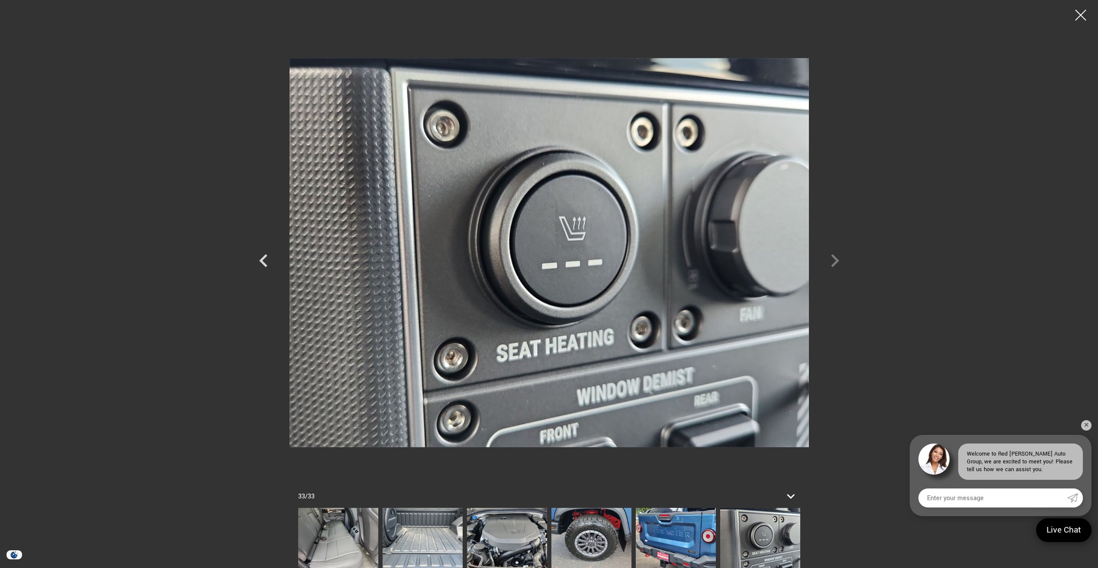
click at [835, 264] on div at bounding box center [549, 252] width 606 height 493
click at [1081, 12] on div at bounding box center [1080, 15] width 23 height 23
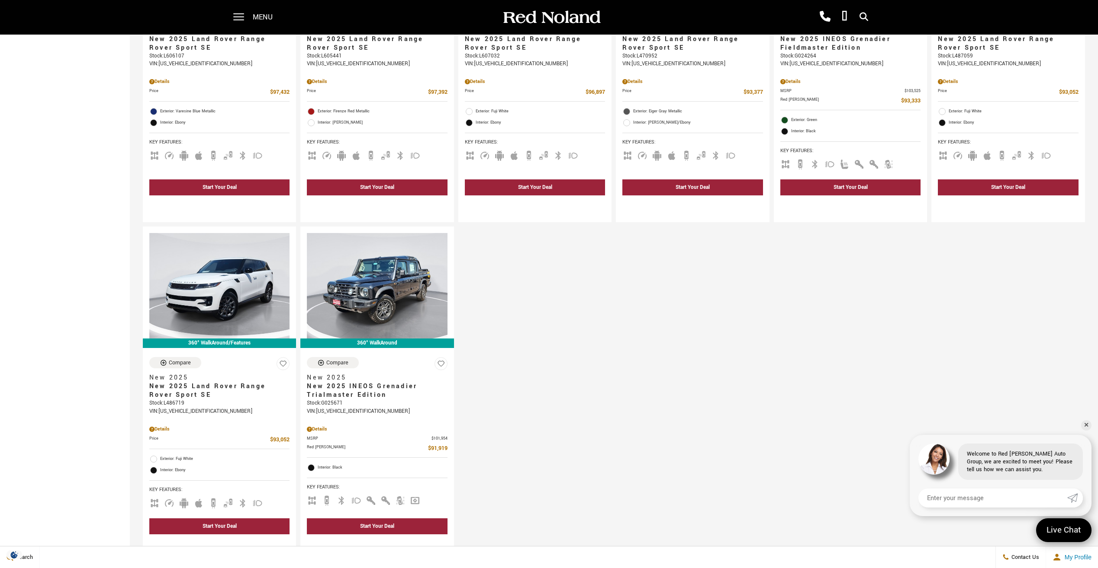
scroll to position [1168, 0]
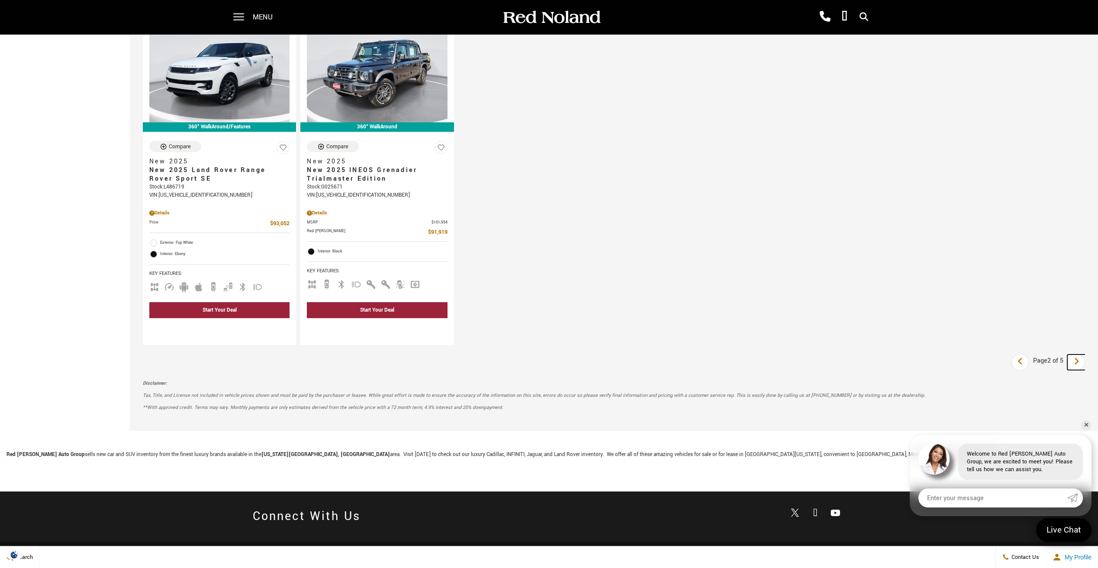
click at [1079, 364] on icon "next page" at bounding box center [1076, 362] width 6 height 14
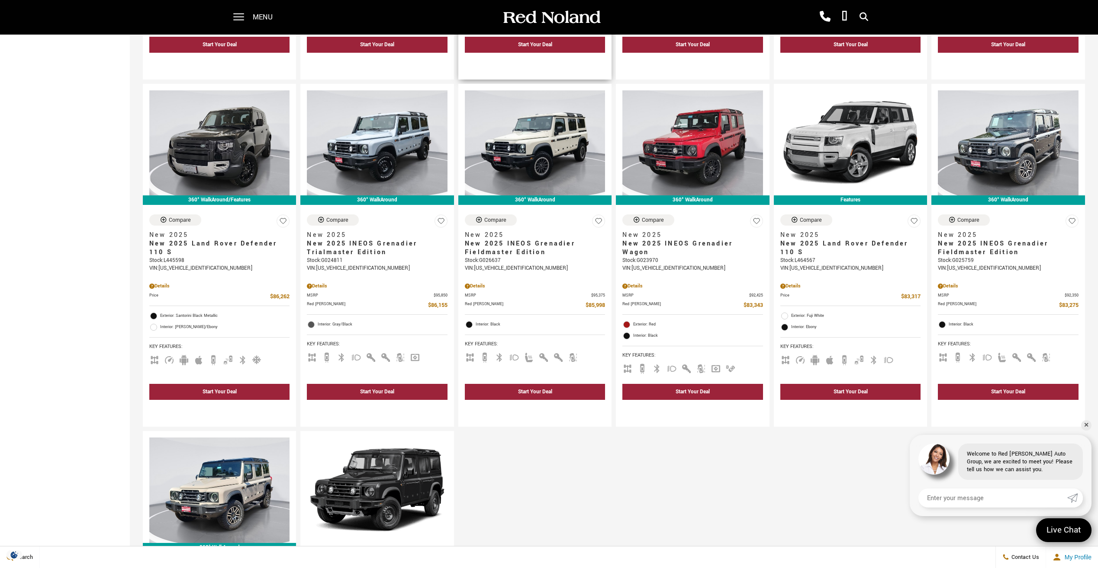
scroll to position [735, 0]
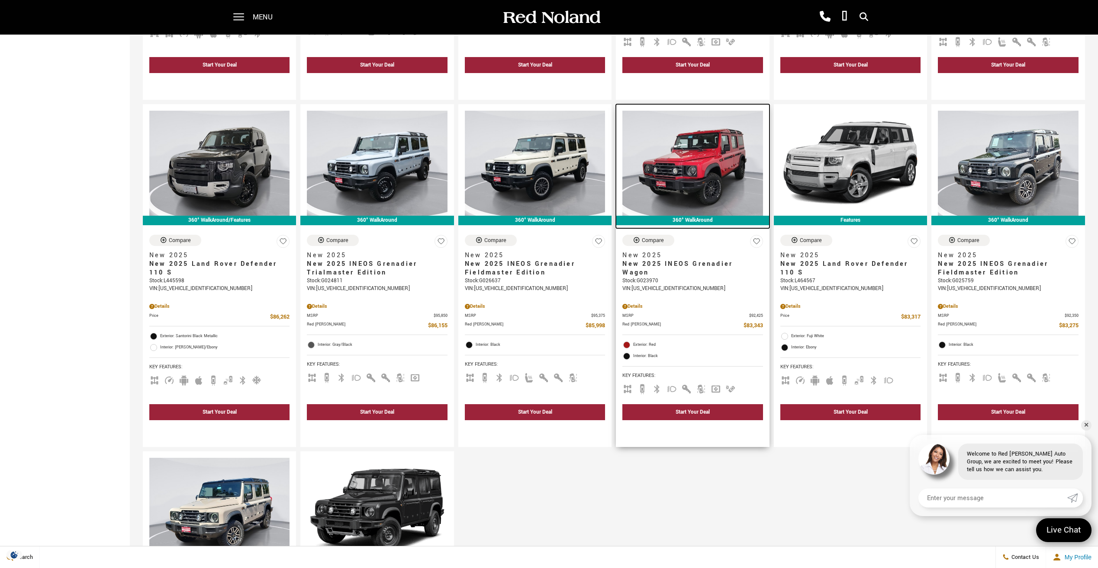
click at [705, 148] on img at bounding box center [692, 163] width 140 height 105
